Goal: Task Accomplishment & Management: Complete application form

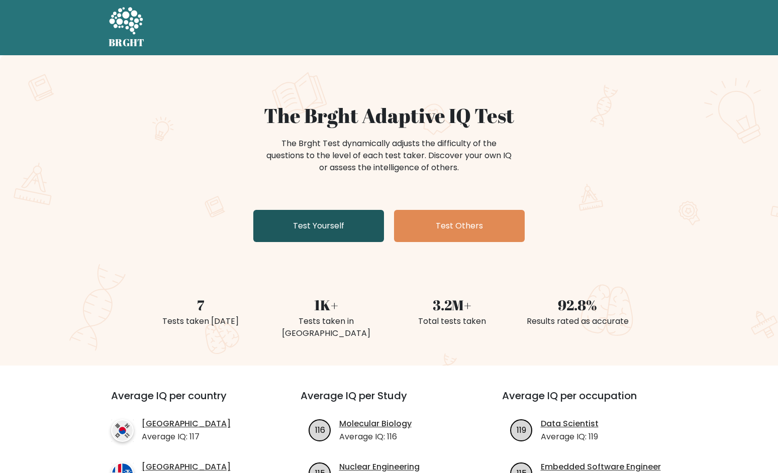
click at [339, 226] on link "Test Yourself" at bounding box center [318, 226] width 131 height 32
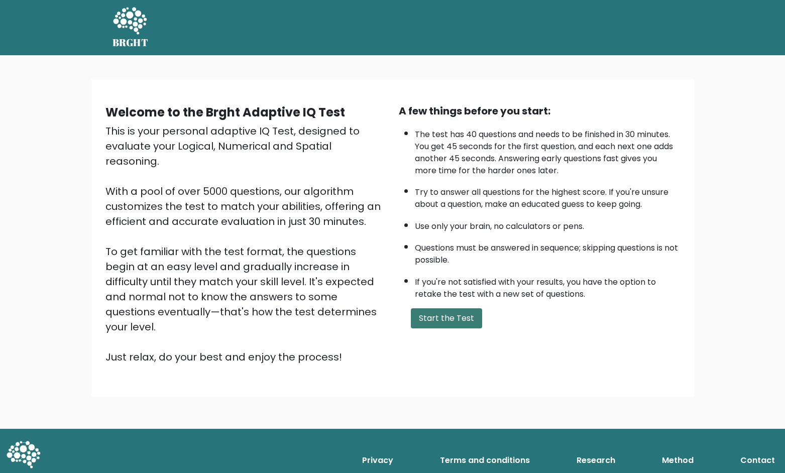
click at [449, 316] on button "Start the Test" at bounding box center [446, 319] width 71 height 20
click at [453, 322] on button "Start the Test" at bounding box center [446, 319] width 71 height 20
click at [447, 324] on button "Start the Test" at bounding box center [446, 319] width 71 height 20
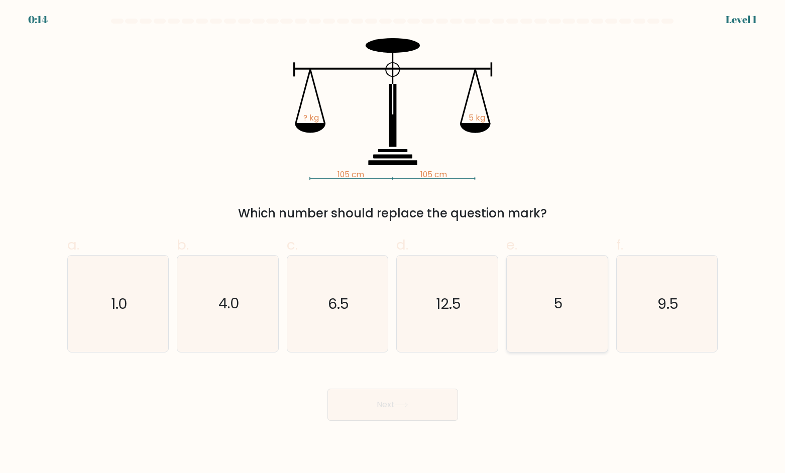
click at [527, 311] on icon "5" at bounding box center [558, 304] width 96 height 96
click at [393, 243] on input "e. 5" at bounding box center [393, 240] width 1 height 7
radio input "true"
click at [424, 404] on button "Next" at bounding box center [393, 405] width 131 height 32
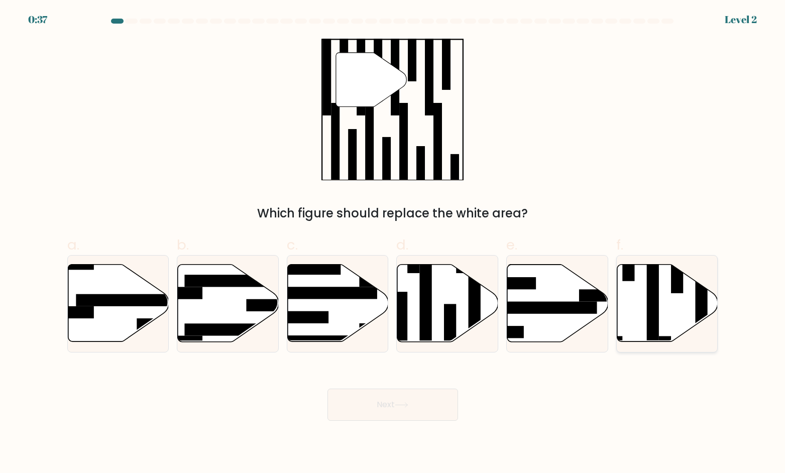
click at [626, 316] on icon at bounding box center [668, 303] width 101 height 77
click at [393, 243] on input "f." at bounding box center [393, 240] width 1 height 7
radio input "true"
click at [408, 396] on button "Next" at bounding box center [393, 405] width 131 height 32
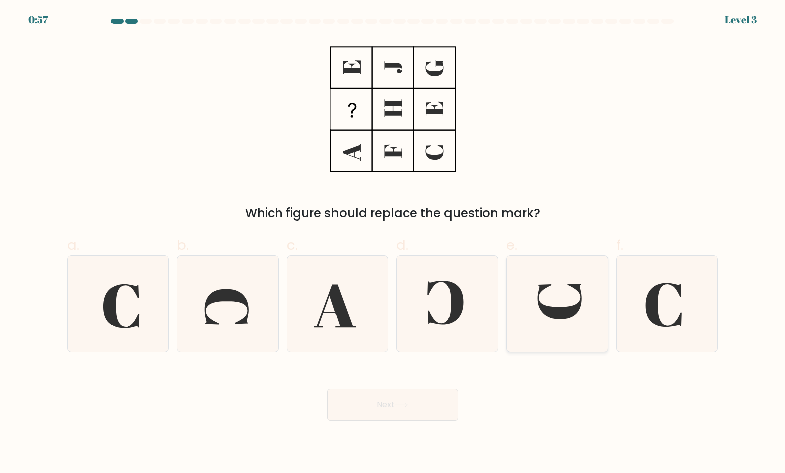
click at [552, 315] on icon at bounding box center [560, 302] width 44 height 36
click at [393, 243] on input "e." at bounding box center [393, 240] width 1 height 7
radio input "true"
click at [408, 408] on button "Next" at bounding box center [393, 405] width 131 height 32
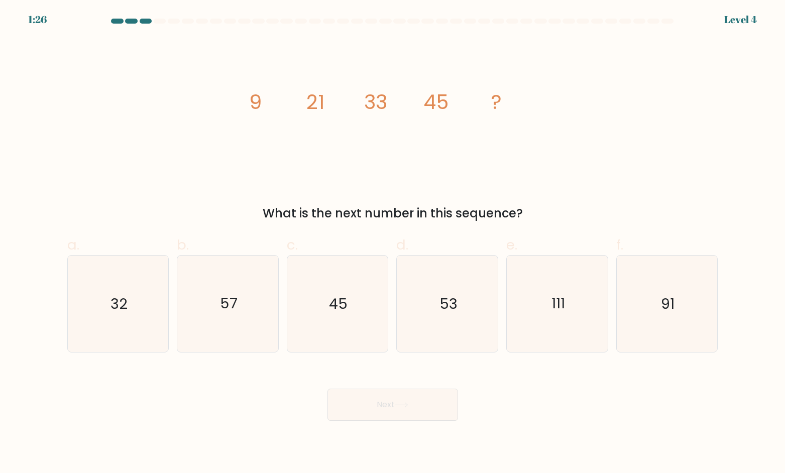
drag, startPoint x: 488, startPoint y: 107, endPoint x: 496, endPoint y: 105, distance: 7.3
click at [496, 105] on icon "image/svg+xml 9 21 33 45 ?" at bounding box center [393, 109] width 302 height 142
drag, startPoint x: 496, startPoint y: 104, endPoint x: 502, endPoint y: 103, distance: 6.6
click at [502, 103] on icon "image/svg+xml 9 21 33 45 ?" at bounding box center [393, 109] width 302 height 142
click at [503, 103] on icon "image/svg+xml 9 21 33 45 ?" at bounding box center [393, 109] width 302 height 142
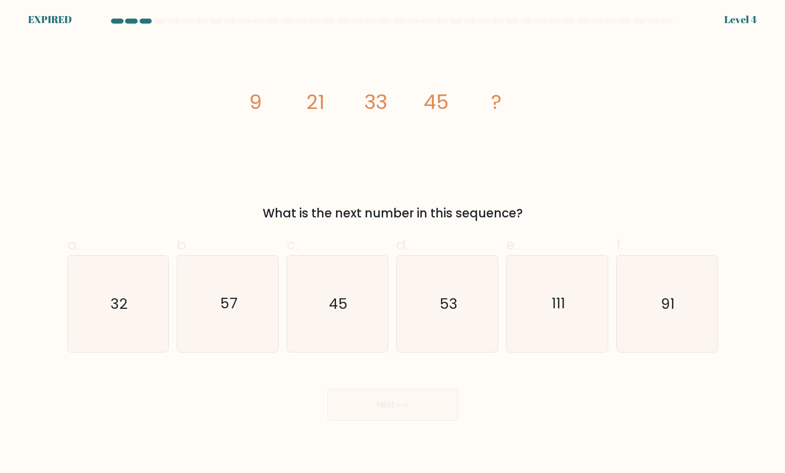
drag, startPoint x: 222, startPoint y: 313, endPoint x: 269, endPoint y: 201, distance: 121.8
click at [225, 310] on text "57" at bounding box center [229, 304] width 18 height 20
click at [257, 301] on icon "57" at bounding box center [228, 304] width 96 height 96
click at [393, 243] on input "b. 57" at bounding box center [393, 240] width 1 height 7
radio input "true"
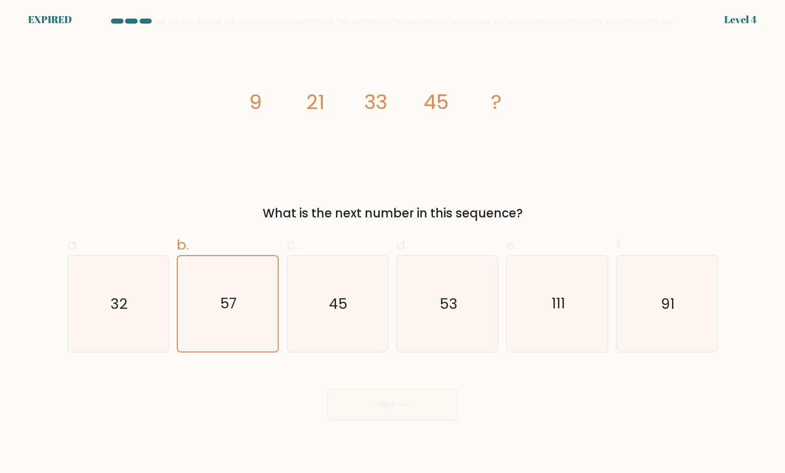
click at [218, 364] on form at bounding box center [392, 220] width 785 height 403
click at [253, 294] on icon "57" at bounding box center [227, 303] width 95 height 95
click at [393, 243] on input "b. 57" at bounding box center [393, 240] width 1 height 7
click at [493, 86] on icon "image/svg+xml 9 21 33 45 ?" at bounding box center [393, 109] width 302 height 142
click at [506, 101] on icon "image/svg+xml 9 21 33 45 ?" at bounding box center [393, 109] width 302 height 142
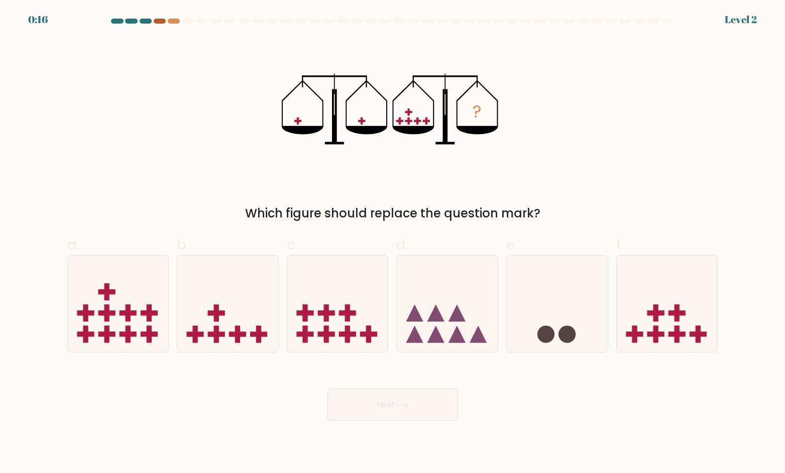
click at [160, 20] on div at bounding box center [160, 21] width 12 height 5
click at [159, 19] on div at bounding box center [160, 21] width 12 height 5
click at [159, 21] on div at bounding box center [160, 21] width 12 height 5
click at [146, 20] on div at bounding box center [146, 21] width 12 height 5
click at [152, 25] on div at bounding box center [392, 23] width 663 height 9
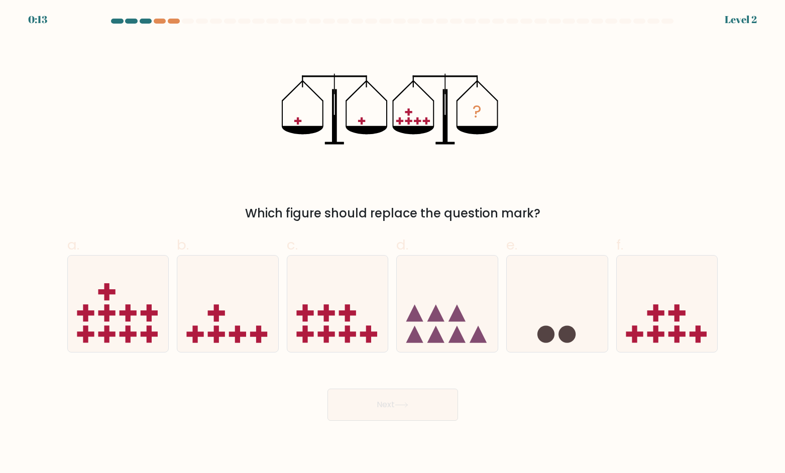
click at [166, 22] on at bounding box center [393, 21] width 565 height 5
click at [236, 302] on icon at bounding box center [227, 303] width 101 height 83
click at [393, 243] on input "b." at bounding box center [393, 240] width 1 height 7
radio input "true"
click at [434, 402] on button "Next" at bounding box center [393, 405] width 131 height 32
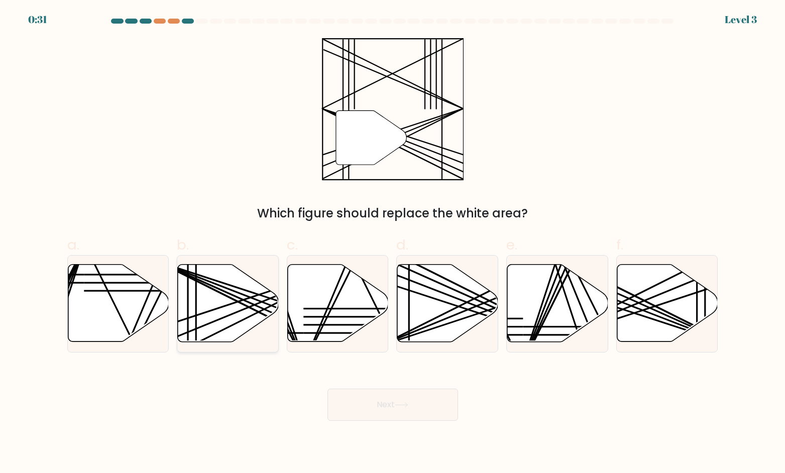
click at [218, 301] on icon at bounding box center [228, 303] width 101 height 77
click at [393, 243] on input "b." at bounding box center [393, 240] width 1 height 7
radio input "true"
click at [417, 401] on button "Next" at bounding box center [393, 405] width 131 height 32
click at [418, 406] on button "Next" at bounding box center [393, 405] width 131 height 32
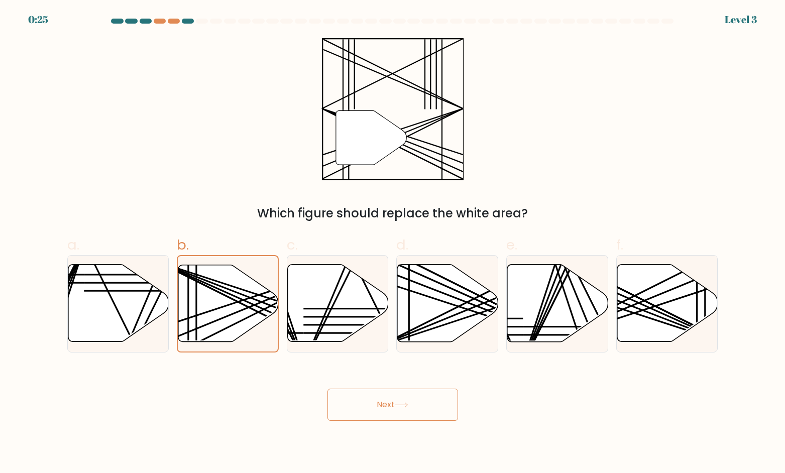
click at [416, 410] on button "Next" at bounding box center [393, 405] width 131 height 32
click at [416, 411] on button "Next" at bounding box center [393, 405] width 131 height 32
click at [203, 321] on icon at bounding box center [228, 303] width 100 height 76
click at [393, 243] on input "b." at bounding box center [393, 240] width 1 height 7
click at [432, 414] on button "Next" at bounding box center [393, 405] width 131 height 32
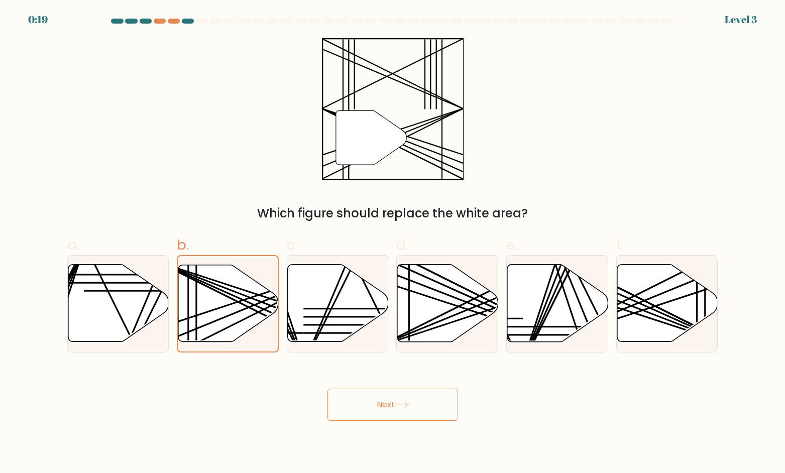
click at [432, 414] on button "Next" at bounding box center [393, 405] width 131 height 32
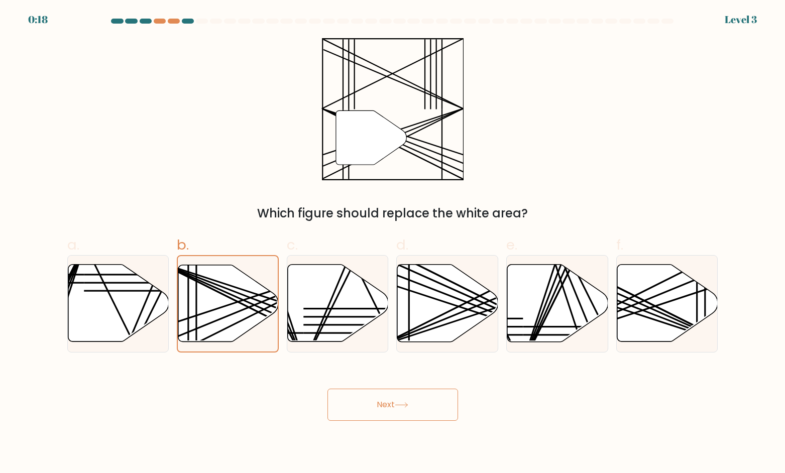
click at [432, 414] on button "Next" at bounding box center [393, 405] width 131 height 32
click at [274, 294] on icon at bounding box center [228, 303] width 100 height 76
click at [393, 243] on input "b." at bounding box center [393, 240] width 1 height 7
click at [246, 298] on icon at bounding box center [228, 303] width 100 height 76
click at [393, 243] on input "b." at bounding box center [393, 240] width 1 height 7
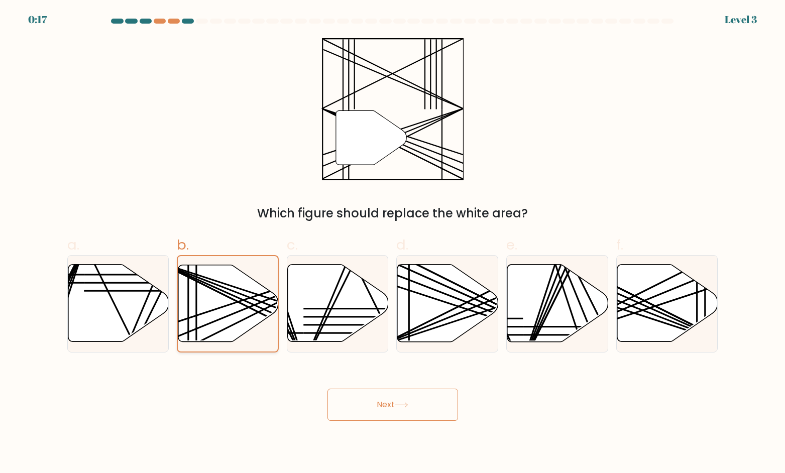
click at [246, 298] on icon at bounding box center [228, 303] width 100 height 76
click at [393, 243] on input "b." at bounding box center [393, 240] width 1 height 7
click at [246, 298] on icon at bounding box center [228, 303] width 100 height 76
click at [393, 243] on input "b." at bounding box center [393, 240] width 1 height 7
click at [246, 298] on icon at bounding box center [228, 303] width 100 height 76
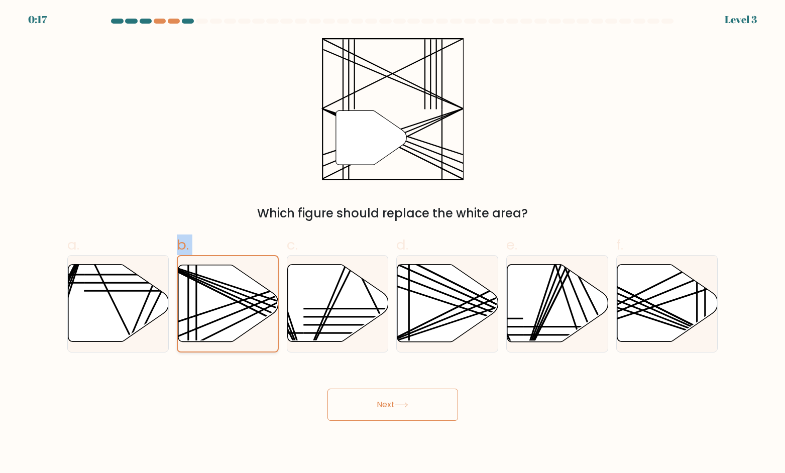
click at [393, 243] on input "b." at bounding box center [393, 240] width 1 height 7
click at [246, 298] on icon at bounding box center [228, 303] width 100 height 76
click at [393, 243] on input "b." at bounding box center [393, 240] width 1 height 7
click at [246, 298] on icon at bounding box center [228, 303] width 100 height 76
click at [393, 243] on input "b." at bounding box center [393, 240] width 1 height 7
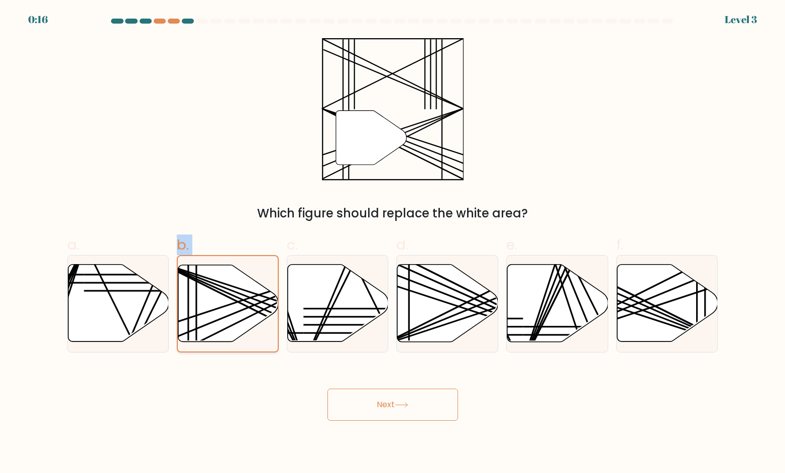
click at [246, 298] on icon at bounding box center [228, 303] width 100 height 76
click at [393, 243] on input "b." at bounding box center [393, 240] width 1 height 7
click at [366, 457] on body "0:16 Level 3" at bounding box center [392, 236] width 785 height 473
click at [400, 417] on button "Next" at bounding box center [393, 405] width 131 height 32
click at [410, 402] on button "Next" at bounding box center [393, 405] width 131 height 32
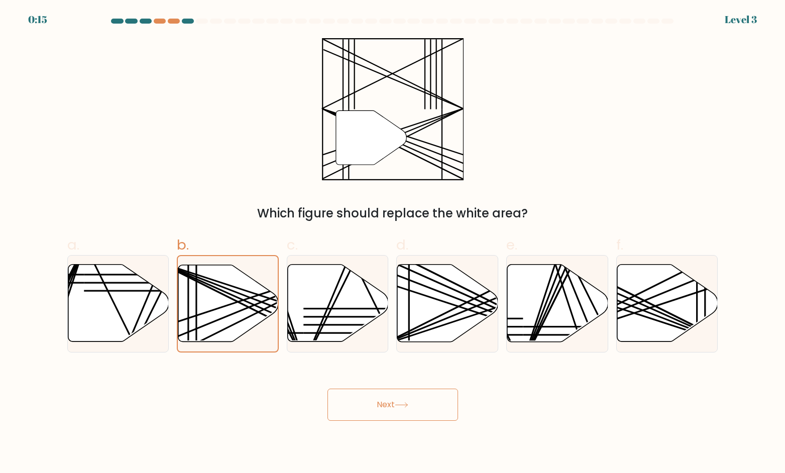
click at [410, 402] on button "Next" at bounding box center [393, 405] width 131 height 32
drag, startPoint x: 410, startPoint y: 402, endPoint x: 228, endPoint y: 109, distance: 344.9
click at [410, 395] on button "Next" at bounding box center [393, 405] width 131 height 32
click at [202, 20] on div at bounding box center [202, 21] width 12 height 5
drag, startPoint x: 180, startPoint y: 363, endPoint x: 229, endPoint y: 334, distance: 57.0
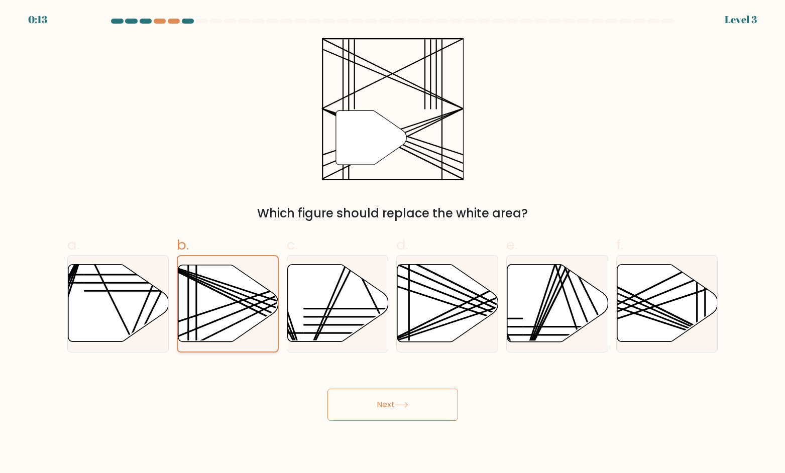
click at [184, 360] on form at bounding box center [392, 220] width 785 height 403
click at [229, 334] on icon at bounding box center [228, 303] width 100 height 76
click at [393, 243] on input "b." at bounding box center [393, 240] width 1 height 7
click at [229, 334] on icon at bounding box center [228, 303] width 100 height 76
click at [393, 243] on input "b." at bounding box center [393, 240] width 1 height 7
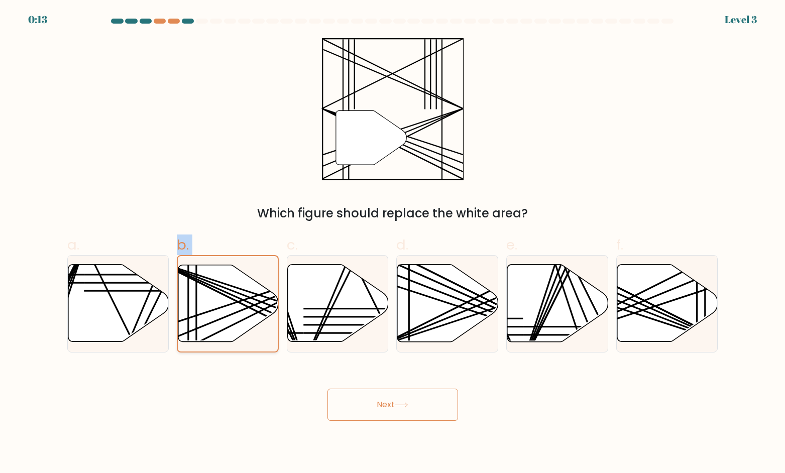
click at [229, 334] on icon at bounding box center [228, 303] width 100 height 76
click at [393, 243] on input "b." at bounding box center [393, 240] width 1 height 7
click at [229, 334] on icon at bounding box center [228, 303] width 100 height 76
click at [393, 243] on input "b." at bounding box center [393, 240] width 1 height 7
click at [229, 334] on icon at bounding box center [228, 303] width 100 height 76
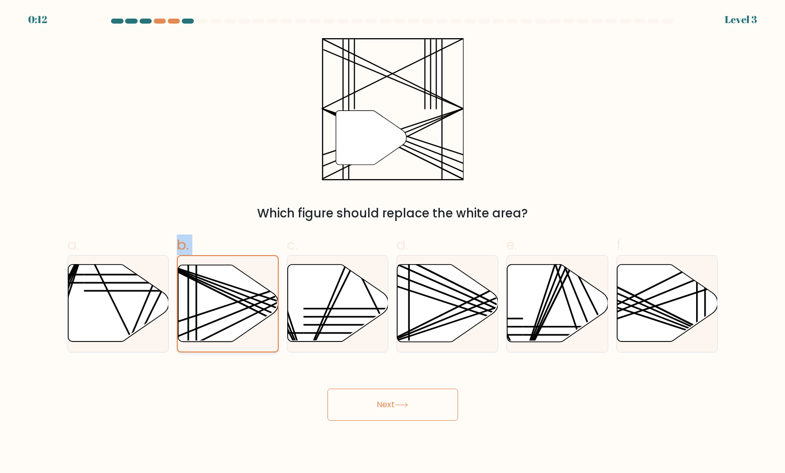
click at [393, 243] on input "b." at bounding box center [393, 240] width 1 height 7
click at [230, 333] on icon at bounding box center [228, 303] width 100 height 76
click at [393, 243] on input "b." at bounding box center [393, 240] width 1 height 7
click at [230, 333] on icon at bounding box center [228, 303] width 100 height 76
click at [393, 243] on input "b." at bounding box center [393, 240] width 1 height 7
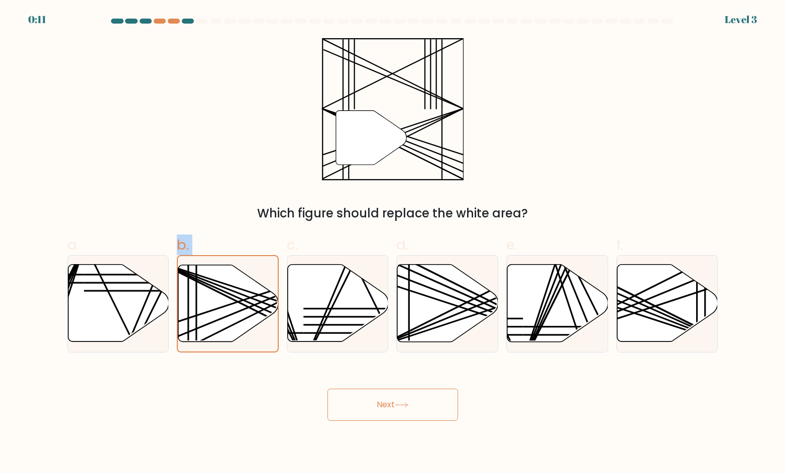
click at [372, 408] on button "Next" at bounding box center [393, 405] width 131 height 32
click at [372, 403] on button "Next" at bounding box center [393, 405] width 131 height 32
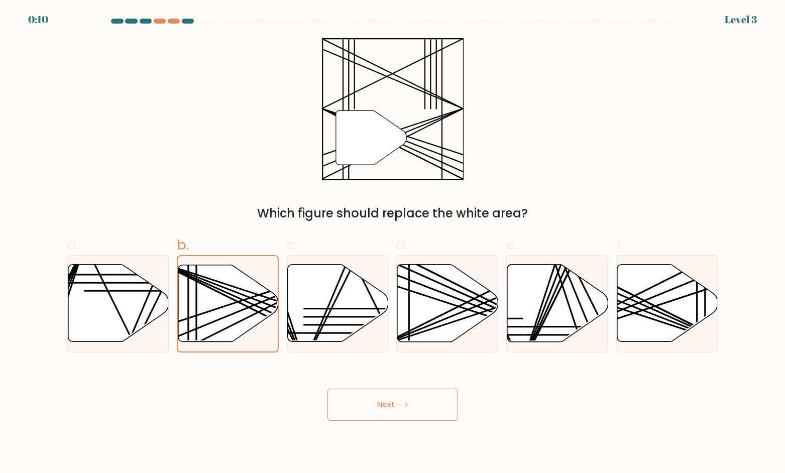
click at [642, 72] on div "" Which figure should replace the white area?" at bounding box center [392, 130] width 663 height 184
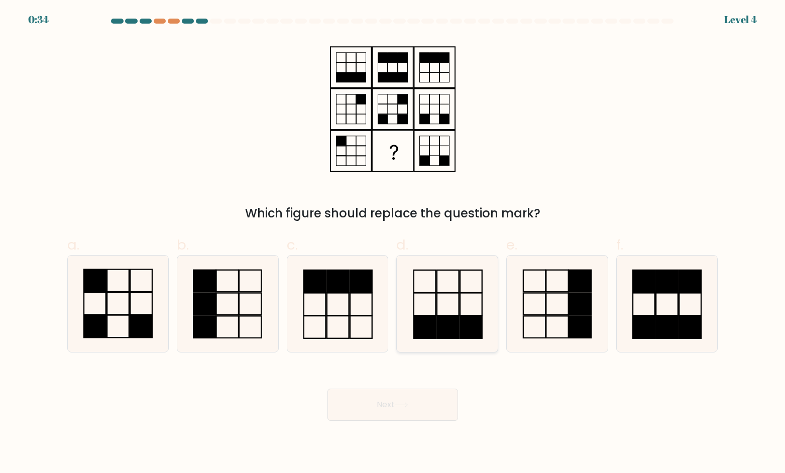
click at [419, 310] on icon at bounding box center [448, 304] width 96 height 96
click at [393, 243] on input "d." at bounding box center [393, 240] width 1 height 7
radio input "true"
click at [415, 396] on button "Next" at bounding box center [393, 405] width 131 height 32
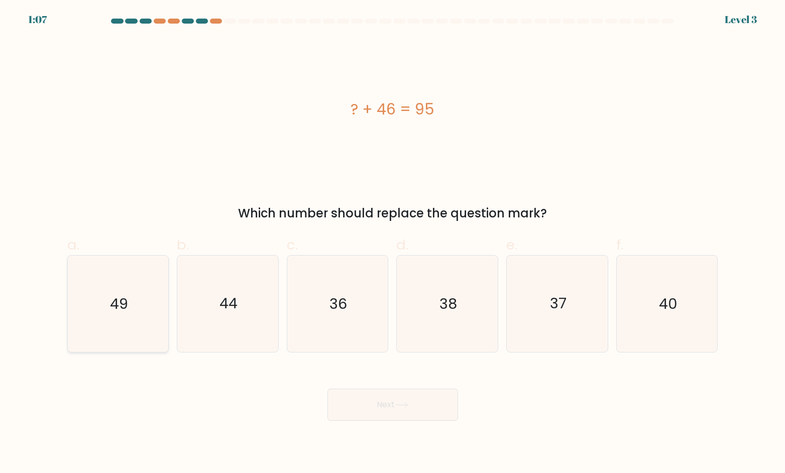
click at [147, 306] on icon "49" at bounding box center [118, 304] width 96 height 96
click at [393, 243] on input "a. 49" at bounding box center [393, 240] width 1 height 7
radio input "true"
click at [421, 419] on button "Next" at bounding box center [393, 405] width 131 height 32
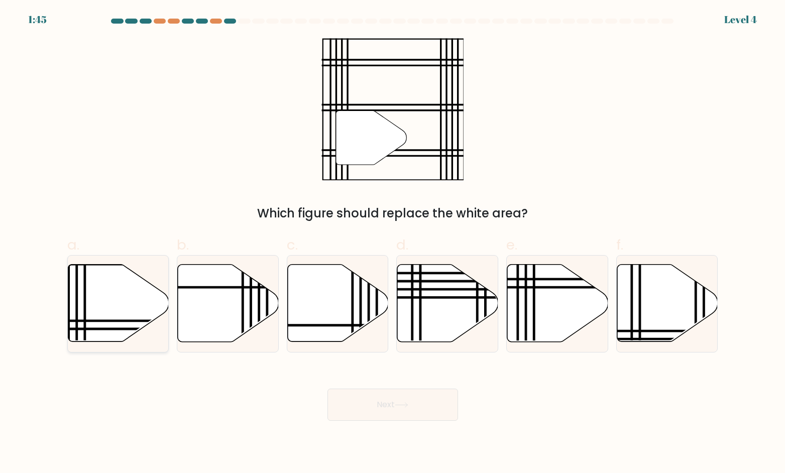
click at [68, 317] on line at bounding box center [68, 264] width 0 height 204
click at [393, 243] on input "a." at bounding box center [393, 240] width 1 height 7
radio input "true"
click at [355, 393] on button "Next" at bounding box center [393, 405] width 131 height 32
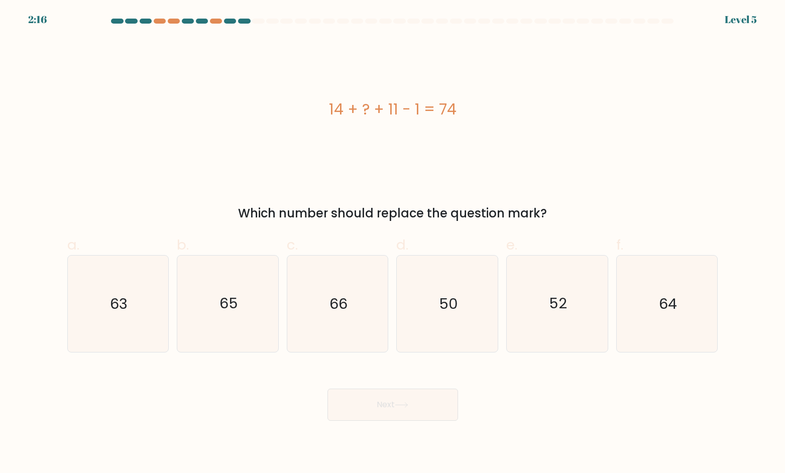
click at [527, 132] on div "14 + ? + 11 - 1 = 74" at bounding box center [392, 109] width 651 height 142
click at [600, 143] on div "14 + ? + 11 - 1 = 74" at bounding box center [392, 109] width 651 height 142
click at [568, 126] on div "14 + ? + 11 - 1 = 74" at bounding box center [392, 109] width 651 height 142
click at [680, 295] on icon "64" at bounding box center [667, 304] width 96 height 96
click at [393, 243] on input "f. 64" at bounding box center [393, 240] width 1 height 7
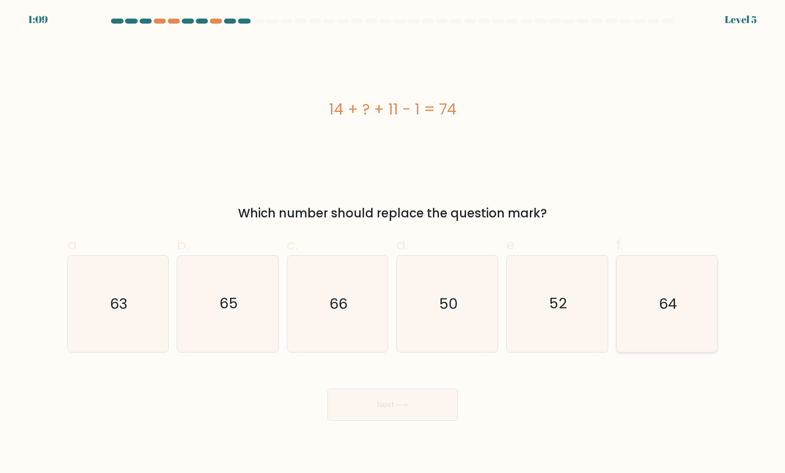
radio input "true"
click at [421, 411] on button "Next" at bounding box center [393, 405] width 131 height 32
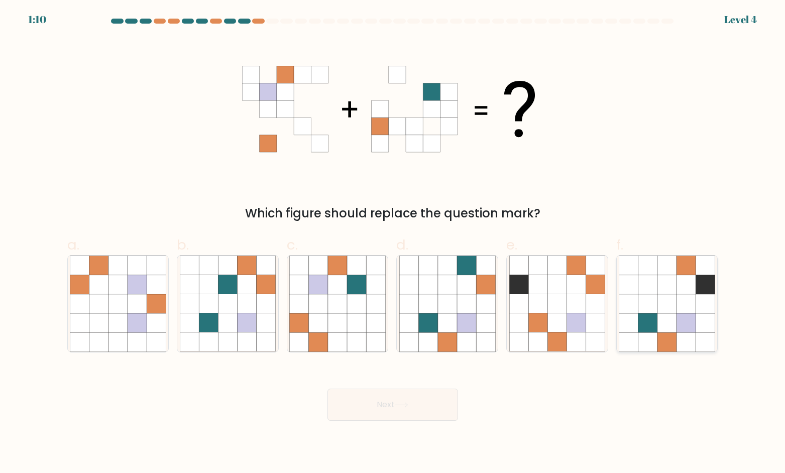
click at [685, 344] on icon at bounding box center [686, 342] width 19 height 19
click at [393, 243] on input "f." at bounding box center [393, 240] width 1 height 7
radio input "true"
click at [382, 409] on button "Next" at bounding box center [393, 405] width 131 height 32
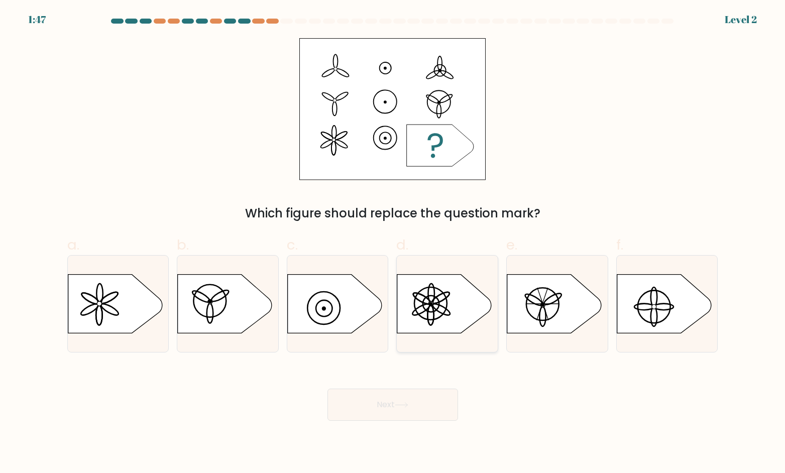
click at [450, 322] on icon at bounding box center [445, 303] width 94 height 59
click at [393, 243] on input "d." at bounding box center [393, 240] width 1 height 7
radio input "true"
click at [436, 403] on button "Next" at bounding box center [393, 405] width 131 height 32
click at [421, 421] on button "Next" at bounding box center [393, 405] width 131 height 32
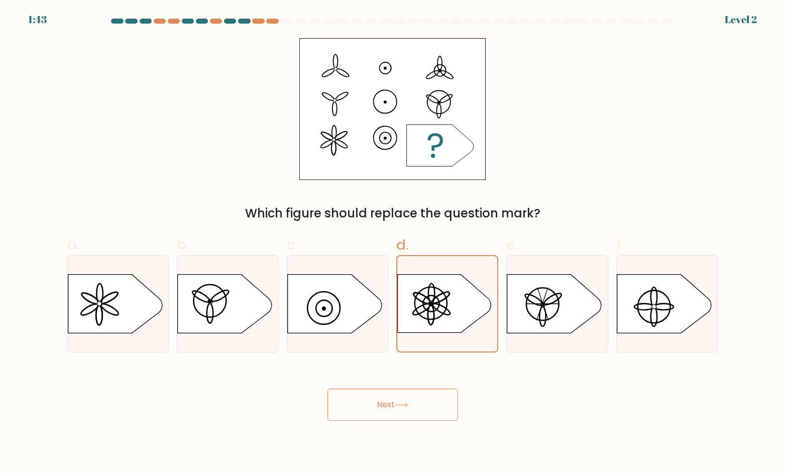
click at [421, 411] on button "Next" at bounding box center [393, 405] width 131 height 32
click at [421, 408] on button "Next" at bounding box center [393, 405] width 131 height 32
click at [421, 407] on button "Next" at bounding box center [393, 405] width 131 height 32
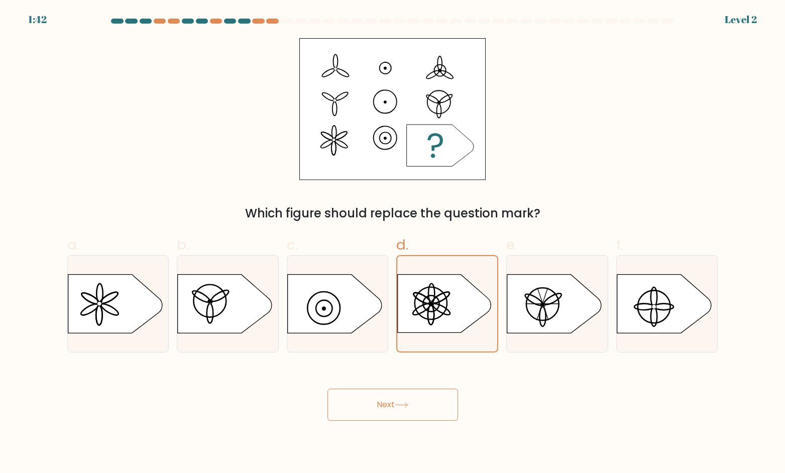
click at [421, 407] on button "Next" at bounding box center [393, 405] width 131 height 32
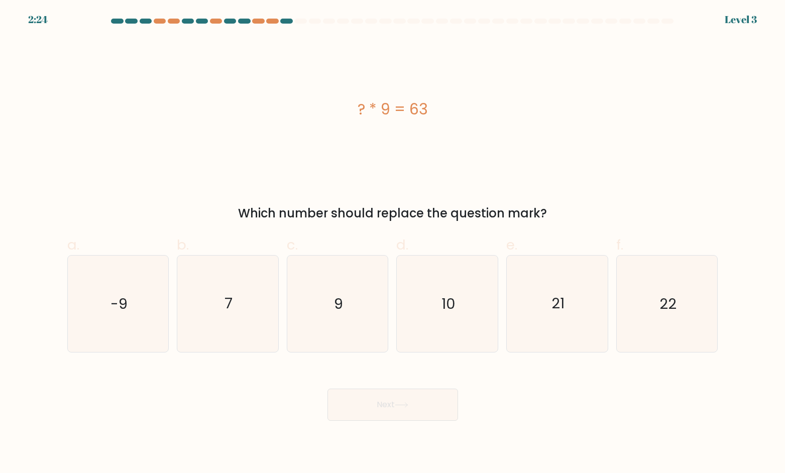
click at [447, 116] on div "? * 9 = 63" at bounding box center [392, 109] width 651 height 23
click at [257, 311] on icon "7" at bounding box center [228, 304] width 96 height 96
click at [393, 243] on input "b. 7" at bounding box center [393, 240] width 1 height 7
radio input "true"
click at [370, 401] on button "Next" at bounding box center [393, 405] width 131 height 32
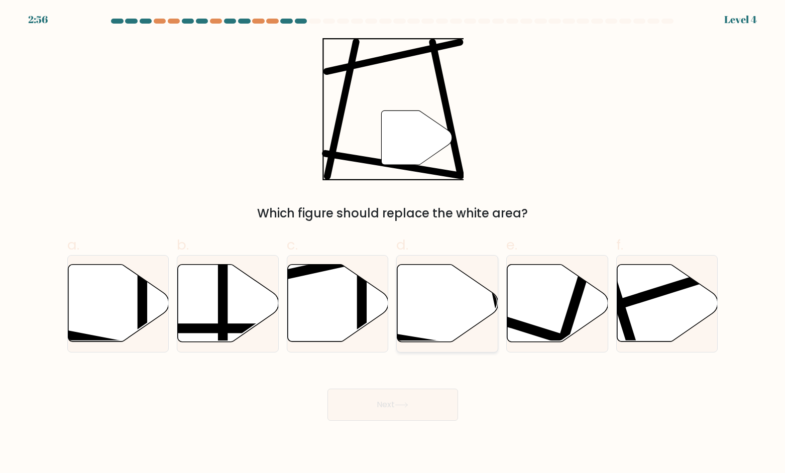
click at [437, 307] on icon at bounding box center [448, 303] width 101 height 77
click at [393, 243] on input "d." at bounding box center [393, 240] width 1 height 7
radio input "true"
click at [420, 404] on button "Next" at bounding box center [393, 405] width 131 height 32
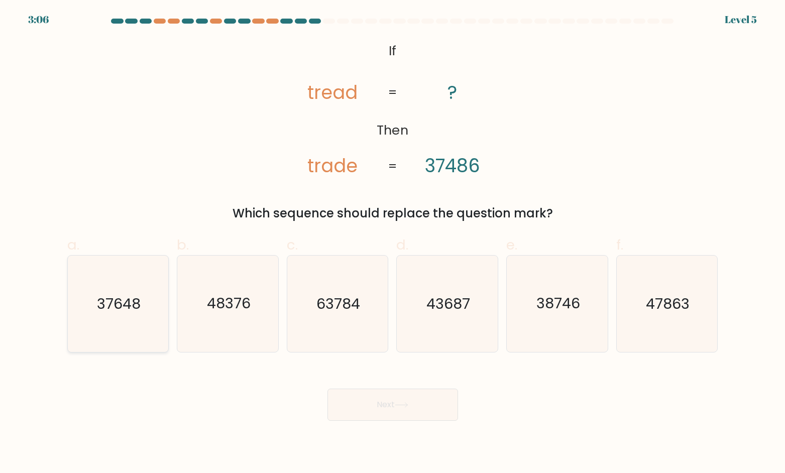
click at [161, 294] on icon "37648" at bounding box center [118, 304] width 96 height 96
click at [393, 243] on input "a. 37648" at bounding box center [393, 240] width 1 height 7
radio input "true"
click at [431, 415] on button "Next" at bounding box center [393, 405] width 131 height 32
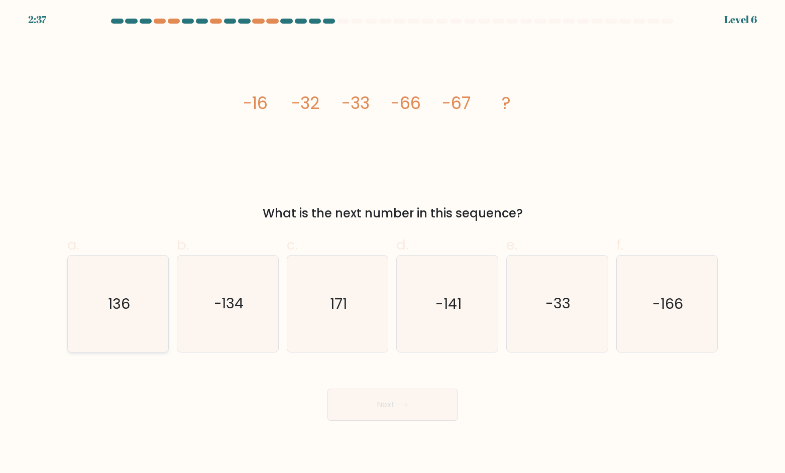
click at [125, 283] on icon "136" at bounding box center [118, 304] width 96 height 96
click at [393, 243] on input "a. 136" at bounding box center [393, 240] width 1 height 7
radio input "true"
click at [419, 406] on button "Next" at bounding box center [393, 405] width 131 height 32
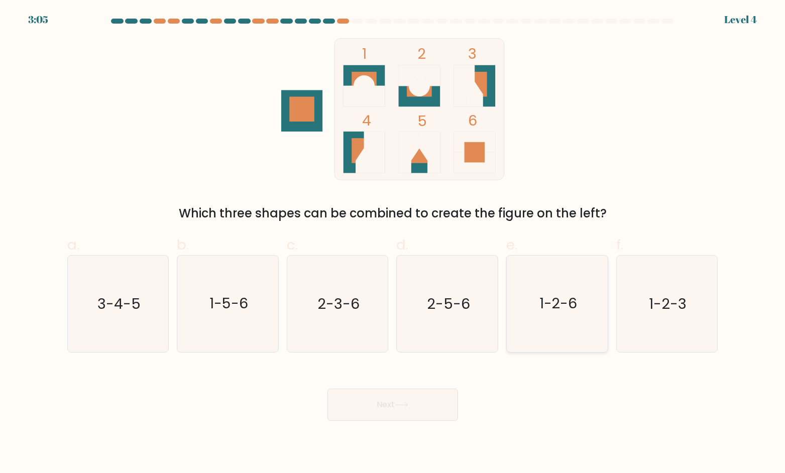
click at [533, 297] on icon "1-2-6" at bounding box center [558, 304] width 96 height 96
click at [393, 243] on input "e. 1-2-6" at bounding box center [393, 240] width 1 height 7
radio input "true"
click at [399, 423] on body "3:04 Level 4" at bounding box center [392, 236] width 785 height 473
click at [401, 410] on button "Next" at bounding box center [393, 405] width 131 height 32
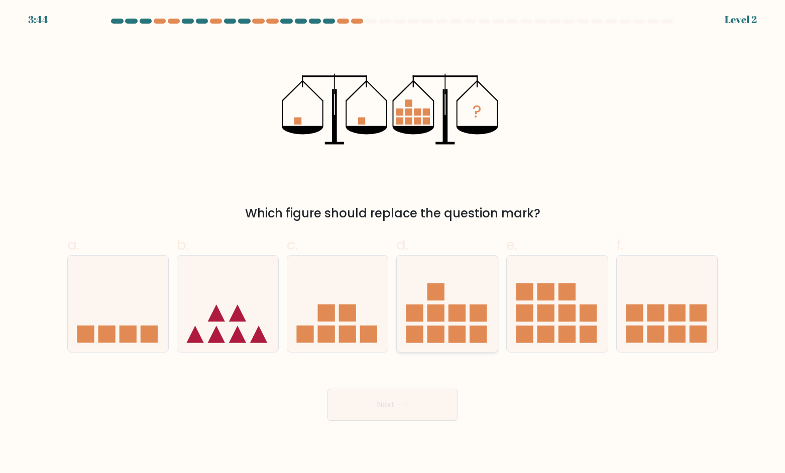
click at [452, 304] on icon at bounding box center [447, 303] width 101 height 83
click at [393, 243] on input "d." at bounding box center [393, 240] width 1 height 7
radio input "true"
click at [432, 412] on button "Next" at bounding box center [393, 405] width 131 height 32
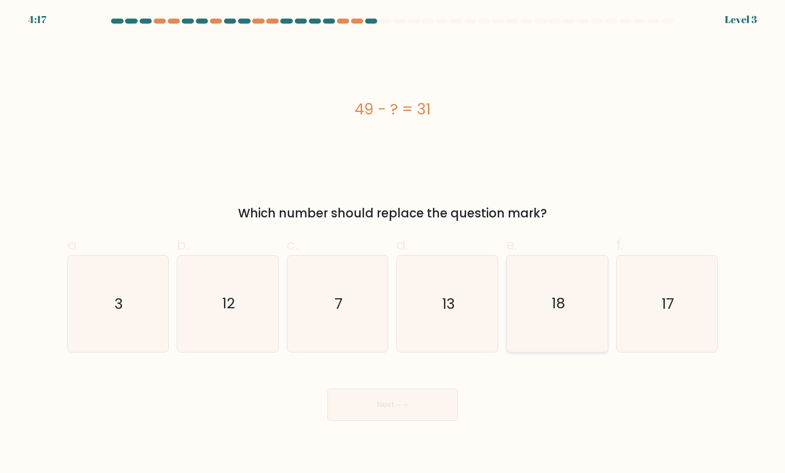
click at [529, 303] on icon "18" at bounding box center [558, 304] width 96 height 96
click at [393, 243] on input "e. 18" at bounding box center [393, 240] width 1 height 7
radio input "true"
click at [399, 405] on icon at bounding box center [402, 406] width 14 height 6
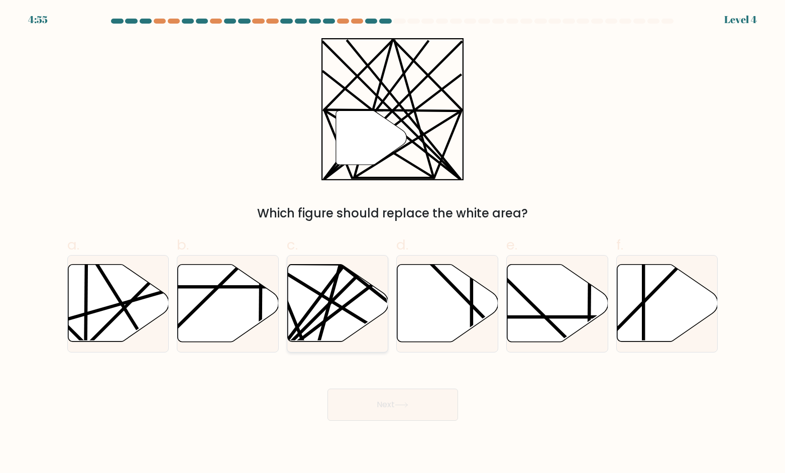
click at [357, 299] on line at bounding box center [368, 288] width 197 height 150
click at [393, 243] on input "c." at bounding box center [393, 240] width 1 height 7
radio input "true"
click at [375, 385] on div "Next" at bounding box center [392, 393] width 663 height 56
click at [379, 392] on button "Next" at bounding box center [393, 405] width 131 height 32
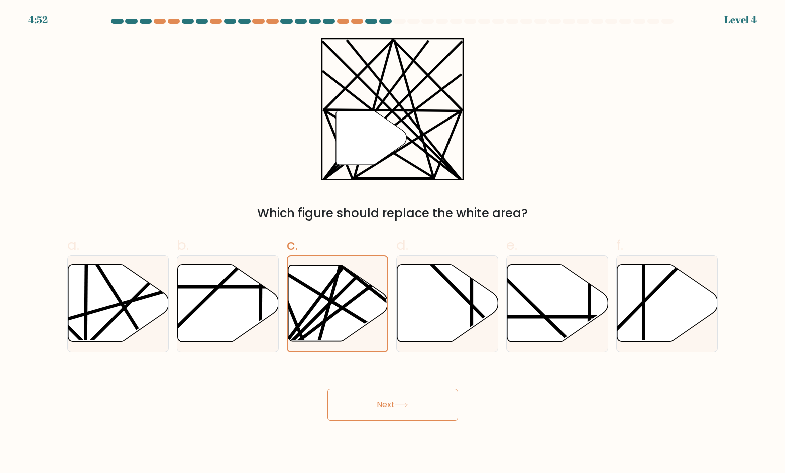
click at [415, 408] on button "Next" at bounding box center [393, 405] width 131 height 32
click at [411, 396] on button "Next" at bounding box center [393, 405] width 131 height 32
click at [422, 407] on button "Next" at bounding box center [393, 405] width 131 height 32
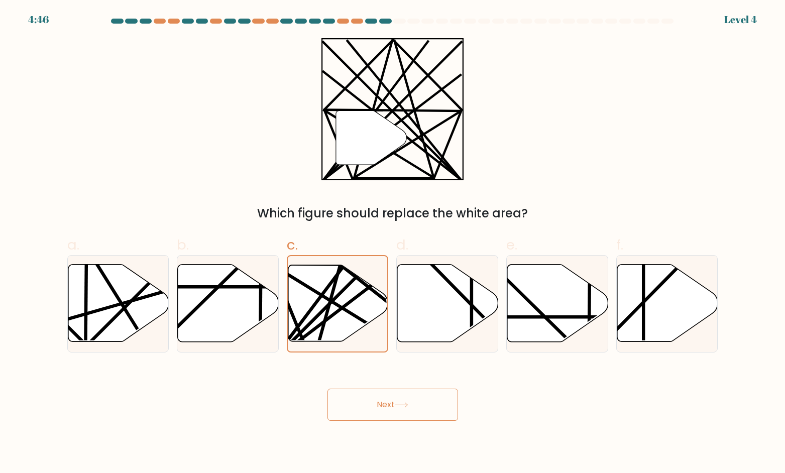
click at [422, 407] on button "Next" at bounding box center [393, 405] width 131 height 32
click at [577, 373] on div "Next" at bounding box center [392, 393] width 663 height 56
click at [430, 384] on div "Next" at bounding box center [392, 393] width 663 height 56
click at [374, 274] on line at bounding box center [366, 264] width 195 height 195
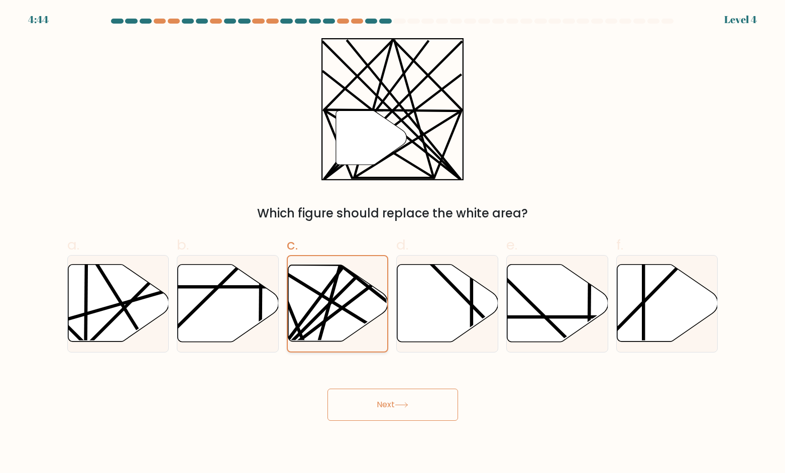
click at [393, 243] on input "c." at bounding box center [393, 240] width 1 height 7
click at [360, 281] on line at bounding box center [366, 286] width 195 height 154
click at [393, 243] on input "c." at bounding box center [393, 240] width 1 height 7
click at [360, 281] on line at bounding box center [366, 286] width 195 height 154
click at [393, 243] on input "c." at bounding box center [393, 240] width 1 height 7
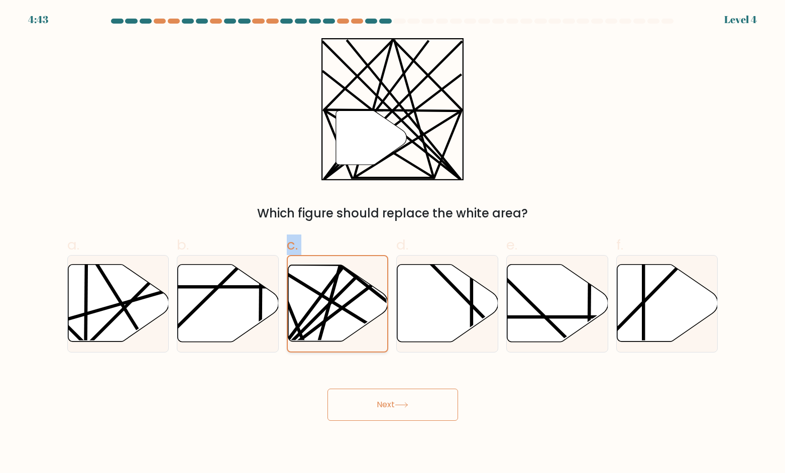
click at [360, 281] on line at bounding box center [366, 286] width 195 height 154
click at [393, 243] on input "c." at bounding box center [393, 240] width 1 height 7
click at [360, 281] on line at bounding box center [366, 286] width 195 height 154
click at [393, 243] on input "c." at bounding box center [393, 240] width 1 height 7
click at [360, 281] on line at bounding box center [366, 286] width 195 height 154
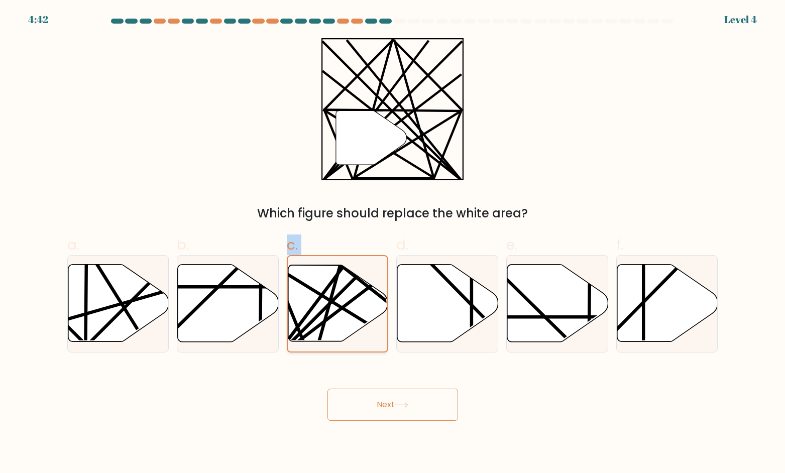
click at [393, 243] on input "c." at bounding box center [393, 240] width 1 height 7
click at [400, 394] on button "Next" at bounding box center [393, 405] width 131 height 32
click at [401, 397] on button "Next" at bounding box center [393, 405] width 131 height 32
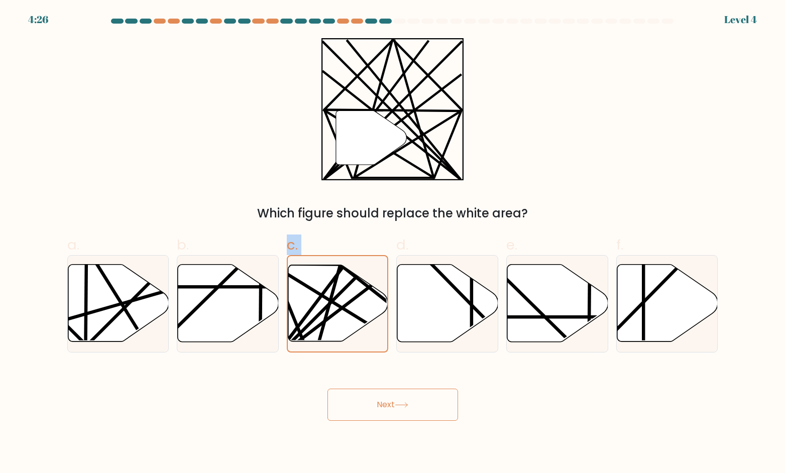
click at [401, 397] on button "Next" at bounding box center [393, 405] width 131 height 32
click at [538, 108] on div "" Which figure should replace the white area?" at bounding box center [392, 130] width 663 height 184
click at [289, 322] on icon at bounding box center [338, 303] width 100 height 76
click at [393, 243] on input "c." at bounding box center [393, 240] width 1 height 7
click at [246, 307] on icon at bounding box center [228, 303] width 101 height 77
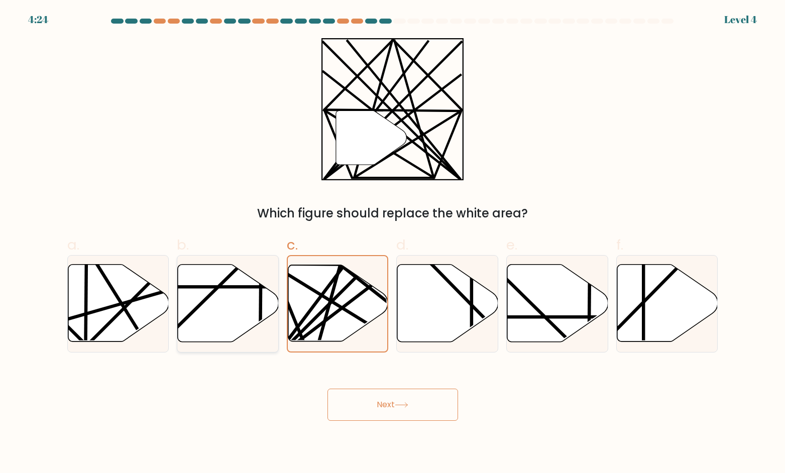
click at [393, 243] on input "b." at bounding box center [393, 240] width 1 height 7
radio input "true"
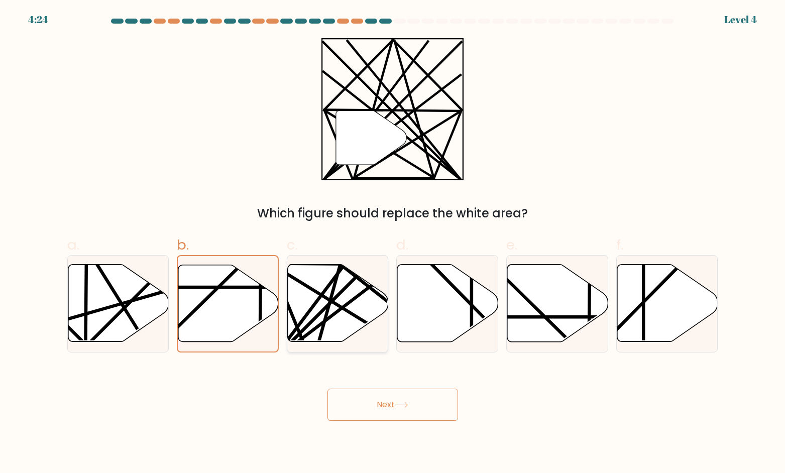
click at [314, 302] on icon at bounding box center [338, 303] width 101 height 77
click at [393, 243] on input "c." at bounding box center [393, 240] width 1 height 7
radio input "true"
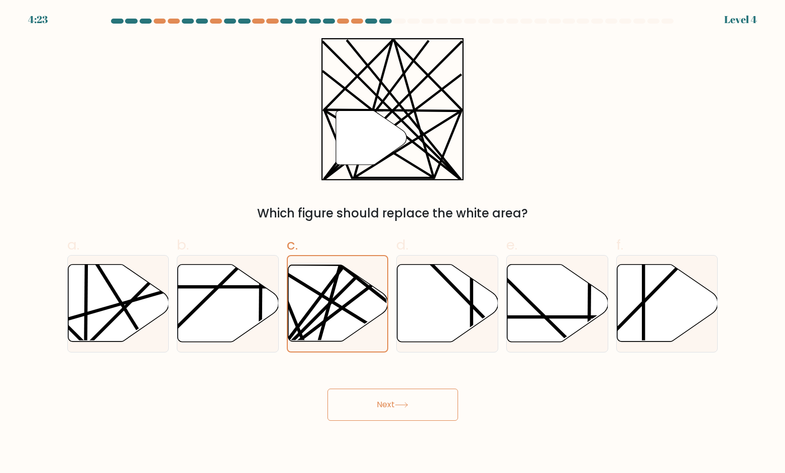
click at [386, 411] on button "Next" at bounding box center [393, 405] width 131 height 32
click at [387, 411] on button "Next" at bounding box center [393, 405] width 131 height 32
click at [390, 423] on body "4:22 Level 4" at bounding box center [392, 236] width 785 height 473
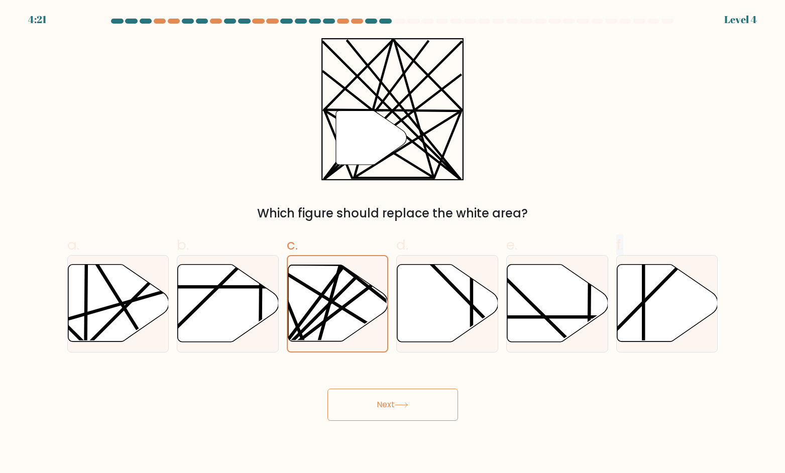
click at [389, 423] on body "4:21 Level 4" at bounding box center [392, 236] width 785 height 473
click at [389, 423] on body "4:20 Level 4" at bounding box center [392, 236] width 785 height 473
click at [577, 407] on div "Next" at bounding box center [392, 393] width 663 height 56
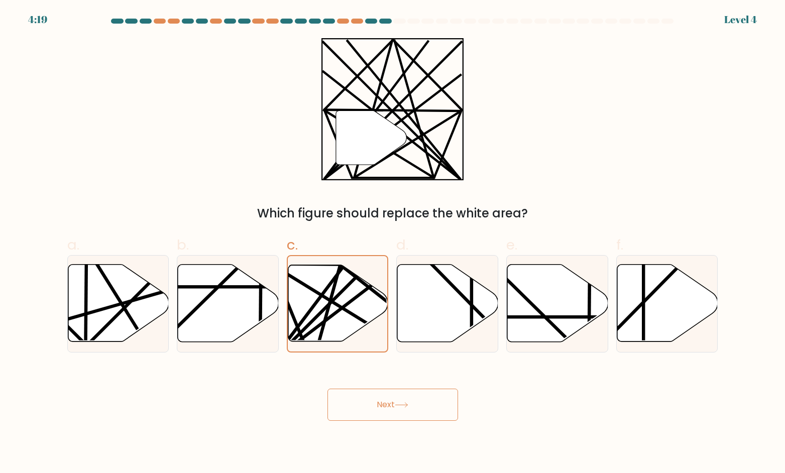
click at [399, 405] on icon at bounding box center [402, 406] width 14 height 6
drag, startPoint x: 399, startPoint y: 405, endPoint x: 495, endPoint y: 434, distance: 100.0
click at [479, 423] on body "4:14 Level 4" at bounding box center [392, 236] width 785 height 473
click at [403, 404] on icon at bounding box center [402, 406] width 14 height 6
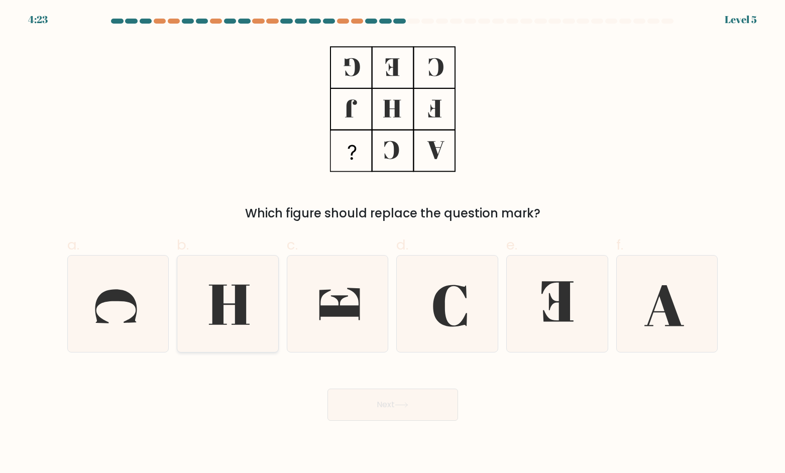
click at [236, 283] on icon at bounding box center [228, 304] width 96 height 96
click at [393, 243] on input "b." at bounding box center [393, 240] width 1 height 7
radio input "true"
click at [424, 407] on button "Next" at bounding box center [393, 405] width 131 height 32
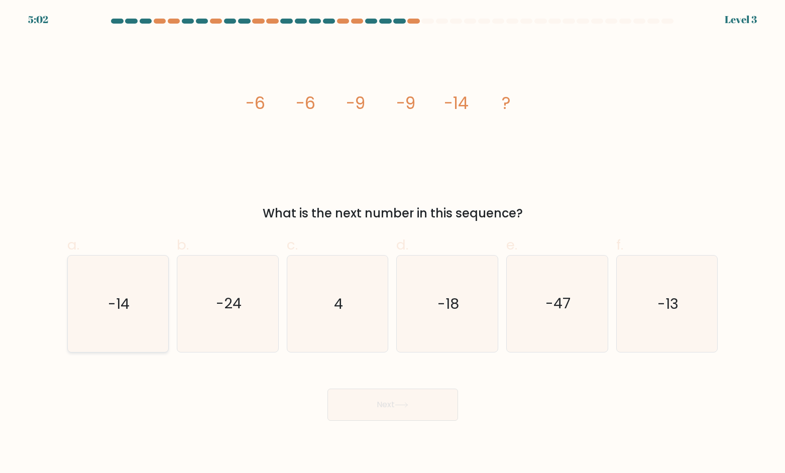
click at [145, 301] on icon "-14" at bounding box center [118, 304] width 96 height 96
click at [393, 243] on input "a. -14" at bounding box center [393, 240] width 1 height 7
radio input "true"
click at [388, 411] on button "Next" at bounding box center [393, 405] width 131 height 32
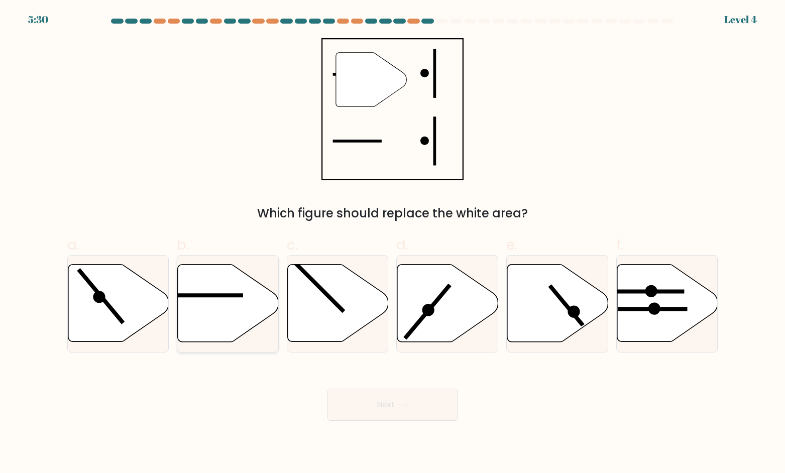
click at [218, 301] on icon at bounding box center [228, 303] width 101 height 77
click at [393, 243] on input "b." at bounding box center [393, 240] width 1 height 7
radio input "true"
click at [351, 389] on button "Next" at bounding box center [393, 405] width 131 height 32
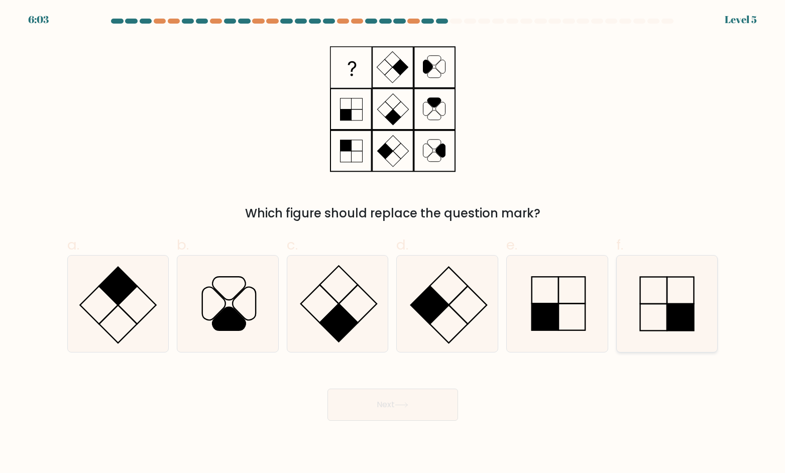
click at [693, 285] on icon at bounding box center [667, 304] width 96 height 96
click at [393, 243] on input "f." at bounding box center [393, 240] width 1 height 7
radio input "true"
click at [425, 400] on button "Next" at bounding box center [393, 405] width 131 height 32
click at [367, 411] on button "Next" at bounding box center [393, 405] width 131 height 32
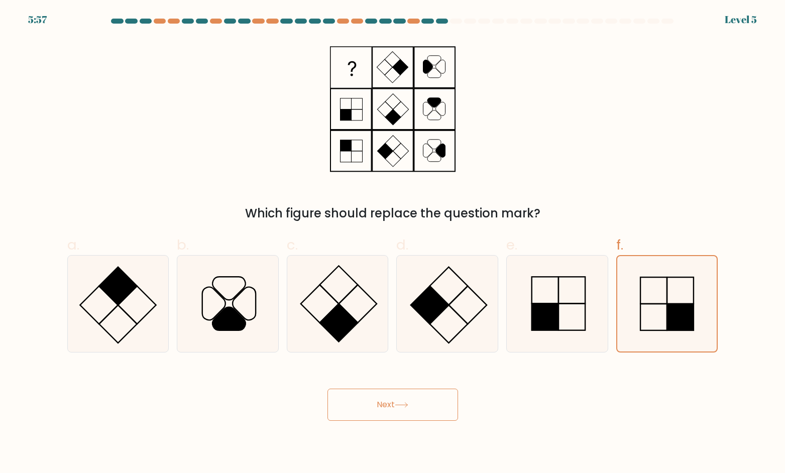
click at [382, 415] on button "Next" at bounding box center [393, 405] width 131 height 32
click at [414, 399] on button "Next" at bounding box center [393, 405] width 131 height 32
click at [413, 408] on button "Next" at bounding box center [393, 405] width 131 height 32
click at [425, 406] on button "Next" at bounding box center [393, 405] width 131 height 32
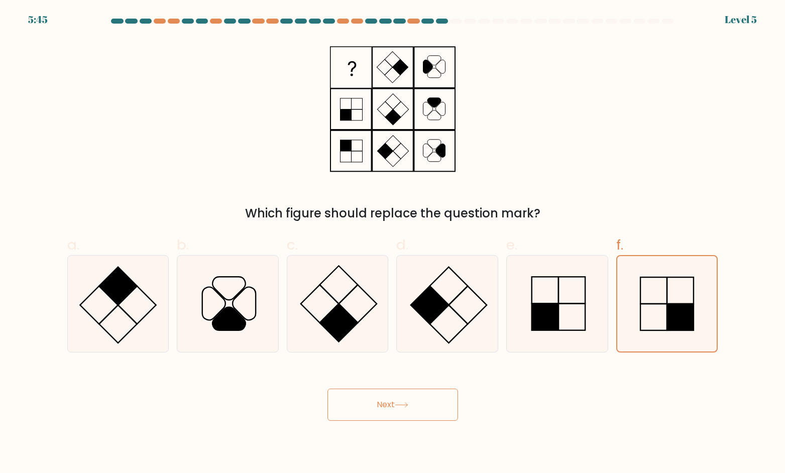
click at [421, 402] on button "Next" at bounding box center [393, 405] width 131 height 32
click at [412, 403] on button "Next" at bounding box center [393, 405] width 131 height 32
click at [412, 402] on button "Next" at bounding box center [393, 405] width 131 height 32
click at [413, 400] on button "Next" at bounding box center [393, 405] width 131 height 32
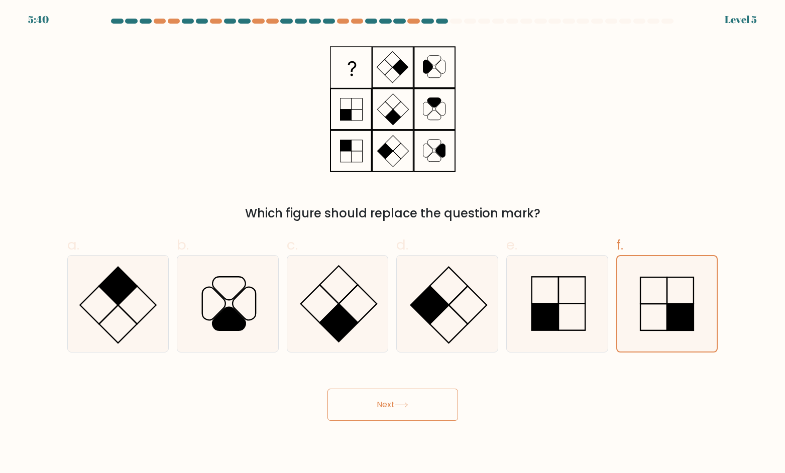
click at [401, 400] on button "Next" at bounding box center [393, 405] width 131 height 32
click at [443, 397] on button "Next" at bounding box center [393, 405] width 131 height 32
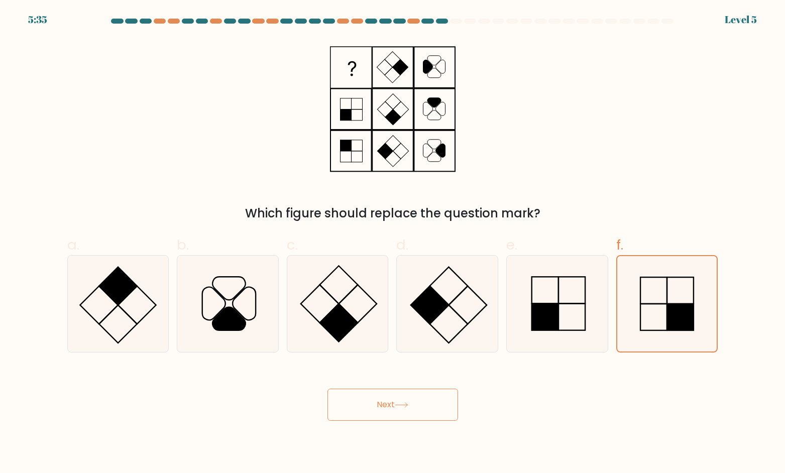
click at [443, 397] on button "Next" at bounding box center [393, 405] width 131 height 32
click at [446, 393] on button "Next" at bounding box center [393, 405] width 131 height 32
click at [446, 389] on button "Next" at bounding box center [393, 405] width 131 height 32
click at [465, 439] on body "5:33 Level 5" at bounding box center [392, 236] width 785 height 473
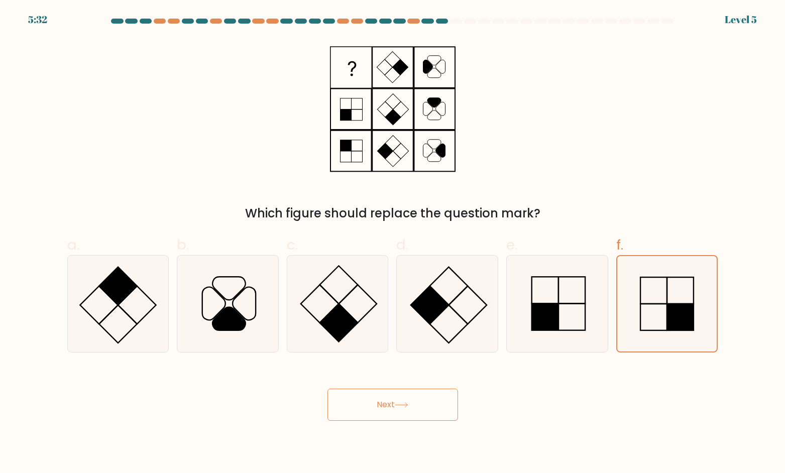
click at [462, 404] on div "Next" at bounding box center [392, 393] width 663 height 56
click at [454, 409] on button "Next" at bounding box center [393, 405] width 131 height 32
click at [421, 387] on div "Next" at bounding box center [392, 393] width 663 height 56
click at [426, 400] on button "Next" at bounding box center [393, 405] width 131 height 32
click at [646, 362] on form at bounding box center [392, 220] width 785 height 403
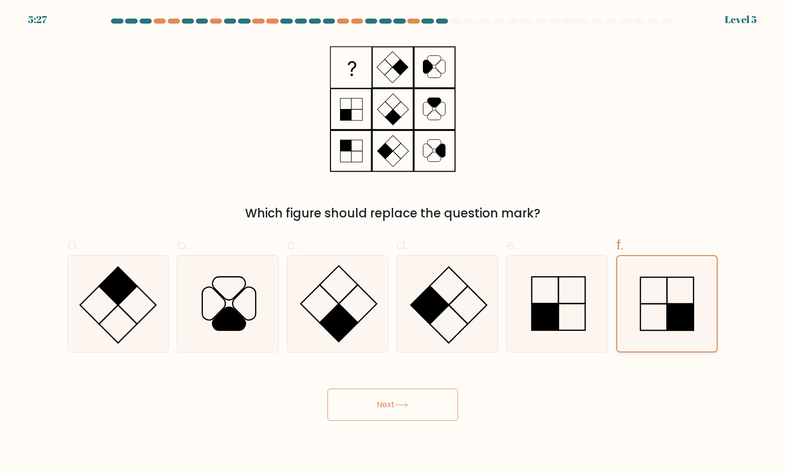
click at [688, 274] on icon at bounding box center [667, 303] width 95 height 95
click at [393, 243] on input "f." at bounding box center [393, 240] width 1 height 7
click at [415, 370] on div "Next" at bounding box center [392, 393] width 663 height 56
click at [417, 400] on button "Next" at bounding box center [393, 405] width 131 height 32
click at [420, 410] on button "Next" at bounding box center [393, 405] width 131 height 32
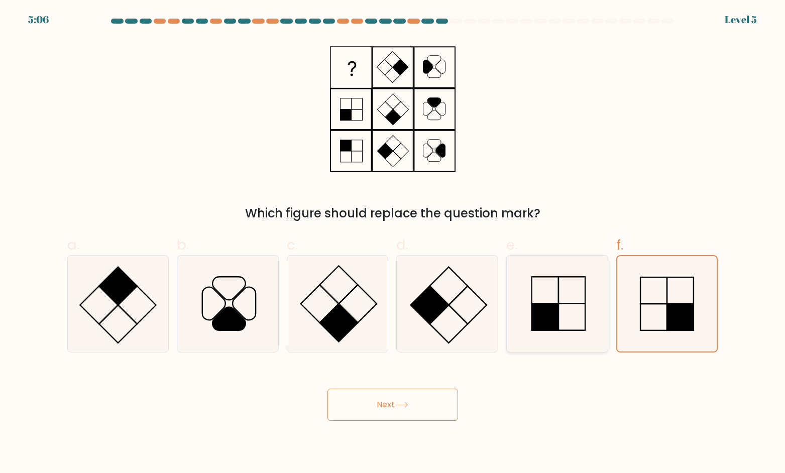
click at [606, 333] on div at bounding box center [558, 303] width 102 height 97
click at [393, 243] on input "e." at bounding box center [393, 240] width 1 height 7
radio input "true"
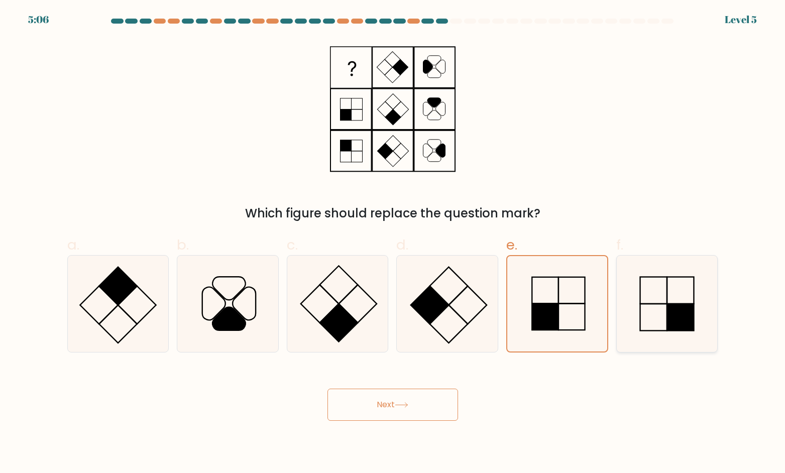
click at [648, 331] on rect at bounding box center [654, 317] width 27 height 27
click at [393, 243] on input "f." at bounding box center [393, 240] width 1 height 7
radio input "true"
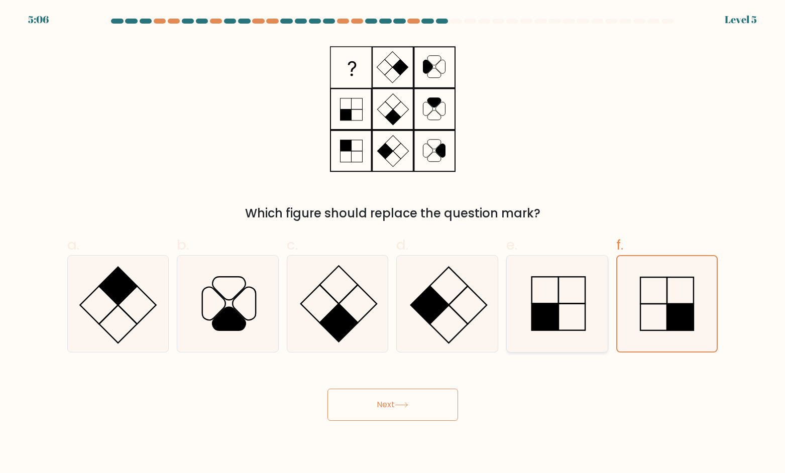
click at [581, 328] on icon at bounding box center [558, 304] width 96 height 96
click at [393, 243] on input "e." at bounding box center [393, 240] width 1 height 7
radio input "true"
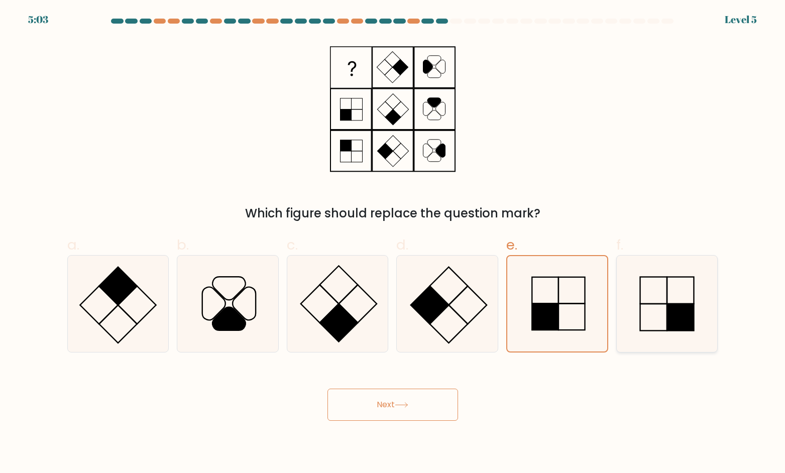
click at [644, 274] on icon at bounding box center [667, 304] width 96 height 96
click at [393, 243] on input "f." at bounding box center [393, 240] width 1 height 7
radio input "true"
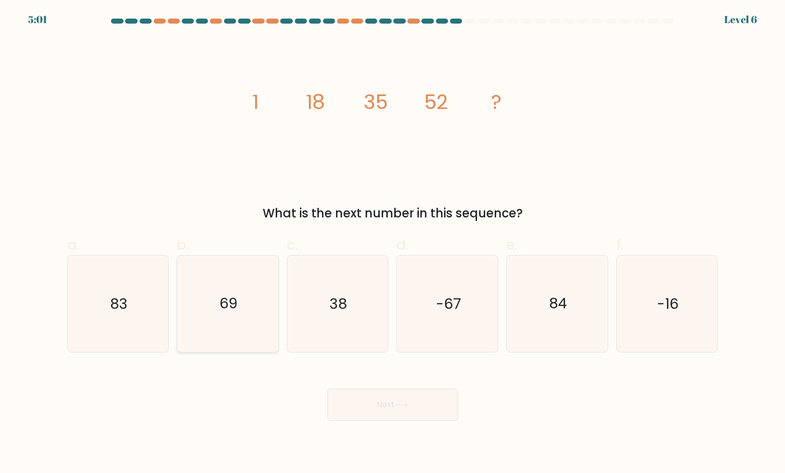
click at [212, 306] on icon "69" at bounding box center [228, 304] width 96 height 96
click at [393, 243] on input "b. 69" at bounding box center [393, 240] width 1 height 7
radio input "true"
click at [410, 411] on button "Next" at bounding box center [393, 405] width 131 height 32
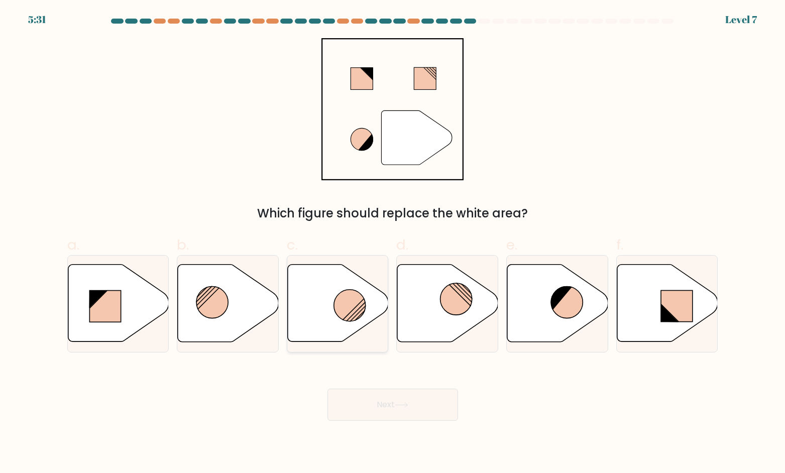
click at [364, 306] on circle at bounding box center [350, 306] width 32 height 32
click at [393, 243] on input "c." at bounding box center [393, 240] width 1 height 7
radio input "true"
click at [409, 408] on icon at bounding box center [402, 406] width 14 height 6
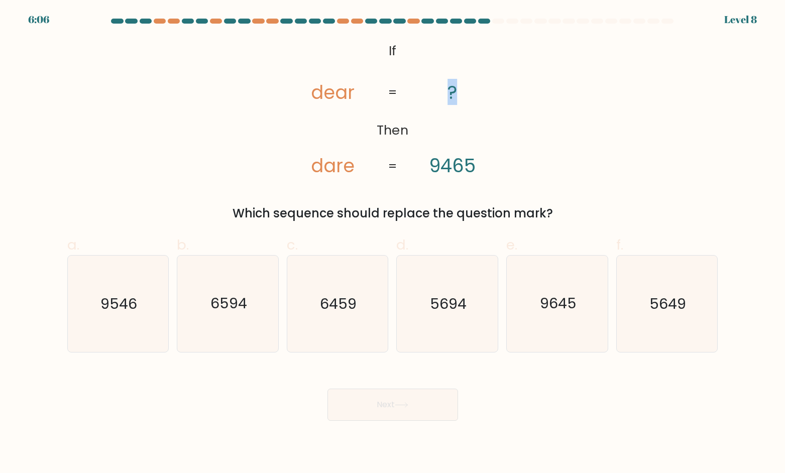
drag, startPoint x: 452, startPoint y: 88, endPoint x: 459, endPoint y: 91, distance: 7.7
click at [459, 91] on icon "@import url('https://fonts.googleapis.com/css?family=Abril+Fatface:400,100,100i…" at bounding box center [392, 109] width 231 height 142
click at [468, 91] on icon "@import url('https://fonts.googleapis.com/css?family=Abril+Fatface:400,100,100i…" at bounding box center [392, 109] width 231 height 142
click at [445, 77] on icon "@import url('https://fonts.googleapis.com/css?family=Abril+Fatface:400,100,100i…" at bounding box center [392, 109] width 231 height 142
drag, startPoint x: 449, startPoint y: 85, endPoint x: 461, endPoint y: 92, distance: 14.0
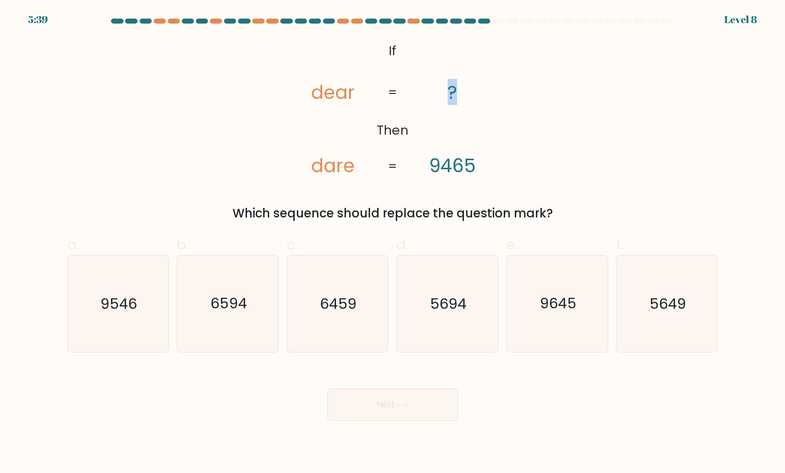
click at [461, 92] on icon "@import url('https://fonts.googleapis.com/css?family=Abril+Fatface:400,100,100i…" at bounding box center [392, 109] width 231 height 142
click at [461, 91] on icon "@import url('https://fonts.googleapis.com/css?family=Abril+Fatface:400,100,100i…" at bounding box center [392, 109] width 231 height 142
click at [457, 91] on tspan "?" at bounding box center [453, 92] width 10 height 26
drag, startPoint x: 457, startPoint y: 91, endPoint x: 447, endPoint y: 87, distance: 10.6
click at [447, 87] on icon "@import url('https://fonts.googleapis.com/css?family=Abril+Fatface:400,100,100i…" at bounding box center [392, 109] width 231 height 142
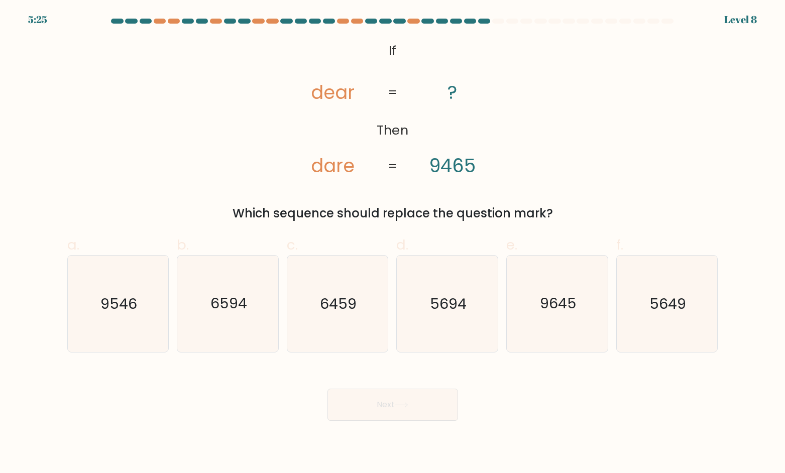
click at [530, 121] on div "@import url('https://fonts.googleapis.com/css?family=Abril+Fatface:400,100,100i…" at bounding box center [392, 130] width 663 height 184
click at [151, 298] on icon "9546" at bounding box center [118, 304] width 96 height 96
click at [393, 243] on input "a. 9546" at bounding box center [393, 240] width 1 height 7
radio input "true"
click at [443, 418] on button "Next" at bounding box center [393, 405] width 131 height 32
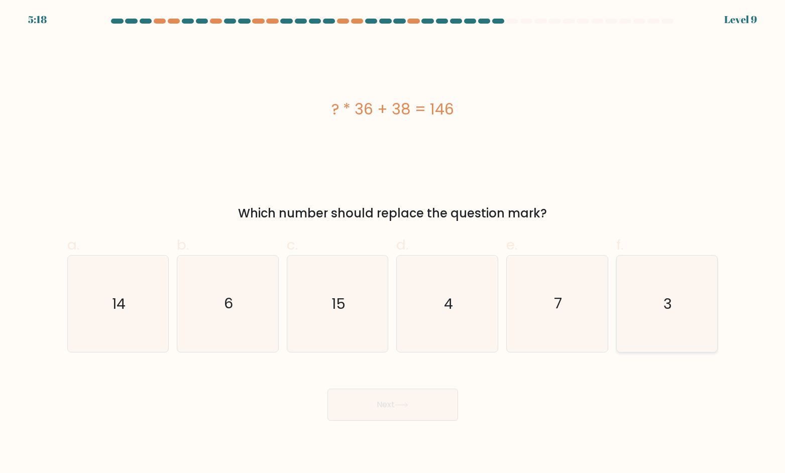
click at [690, 295] on icon "3" at bounding box center [667, 304] width 96 height 96
click at [393, 243] on input "f. 3" at bounding box center [393, 240] width 1 height 7
radio input "true"
click at [356, 391] on button "Next" at bounding box center [393, 405] width 131 height 32
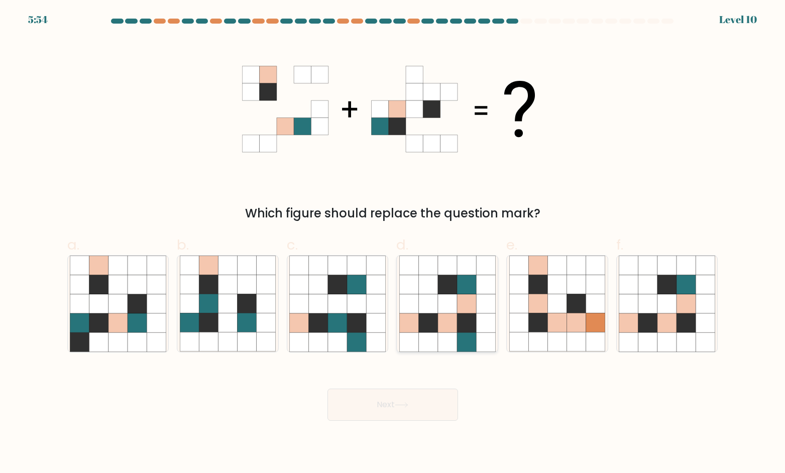
click at [429, 315] on icon at bounding box center [428, 323] width 19 height 19
click at [393, 243] on input "d." at bounding box center [393, 240] width 1 height 7
radio input "true"
click at [381, 398] on button "Next" at bounding box center [393, 405] width 131 height 32
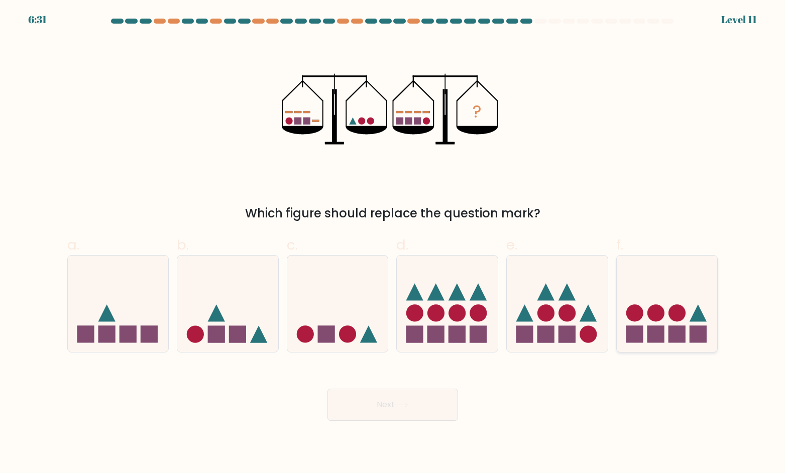
click at [690, 302] on icon at bounding box center [667, 303] width 101 height 83
click at [393, 243] on input "f." at bounding box center [393, 240] width 1 height 7
radio input "true"
click at [433, 418] on button "Next" at bounding box center [393, 405] width 131 height 32
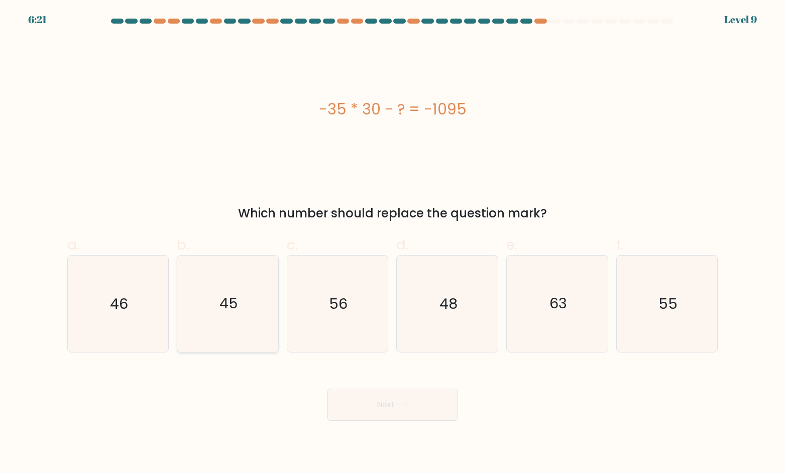
click at [254, 298] on icon "45" at bounding box center [228, 304] width 96 height 96
click at [393, 243] on input "b. 45" at bounding box center [393, 240] width 1 height 7
radio input "true"
click at [398, 403] on icon at bounding box center [402, 406] width 14 height 6
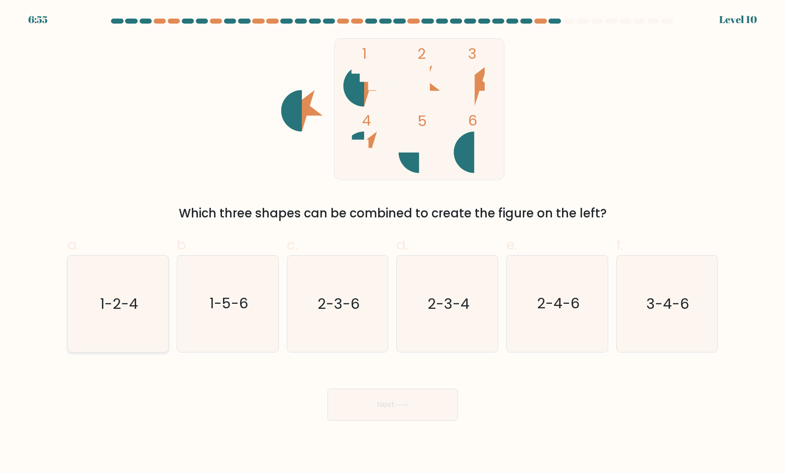
click at [105, 328] on icon "1-2-4" at bounding box center [118, 304] width 96 height 96
click at [393, 243] on input "a. 1-2-4" at bounding box center [393, 240] width 1 height 7
radio input "true"
click at [408, 405] on icon at bounding box center [402, 405] width 12 height 5
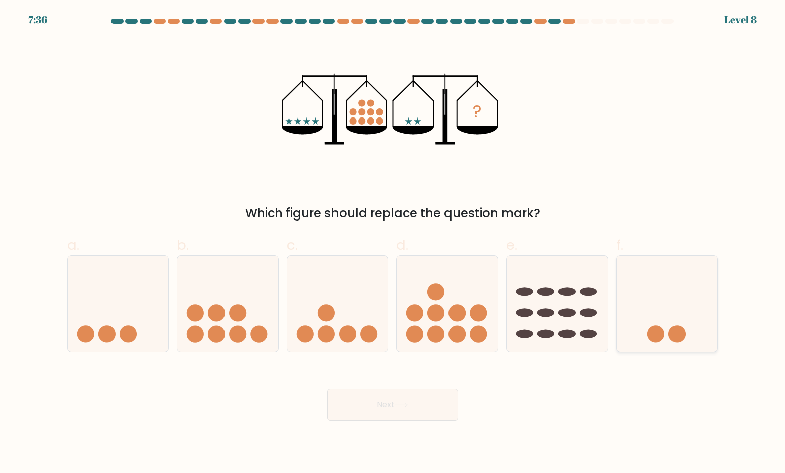
click at [675, 326] on circle at bounding box center [677, 334] width 17 height 17
click at [393, 243] on input "f." at bounding box center [393, 240] width 1 height 7
radio input "true"
click at [398, 410] on button "Next" at bounding box center [393, 405] width 131 height 32
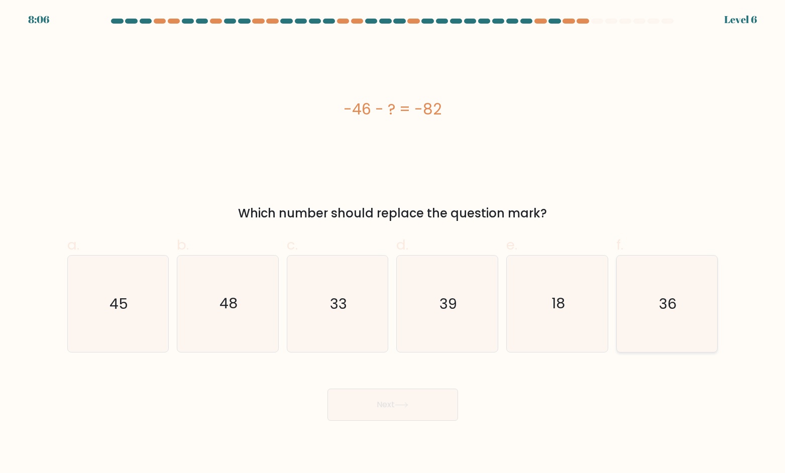
click at [623, 300] on icon "36" at bounding box center [667, 304] width 96 height 96
click at [393, 243] on input "f. 36" at bounding box center [393, 240] width 1 height 7
radio input "true"
click at [389, 412] on button "Next" at bounding box center [393, 405] width 131 height 32
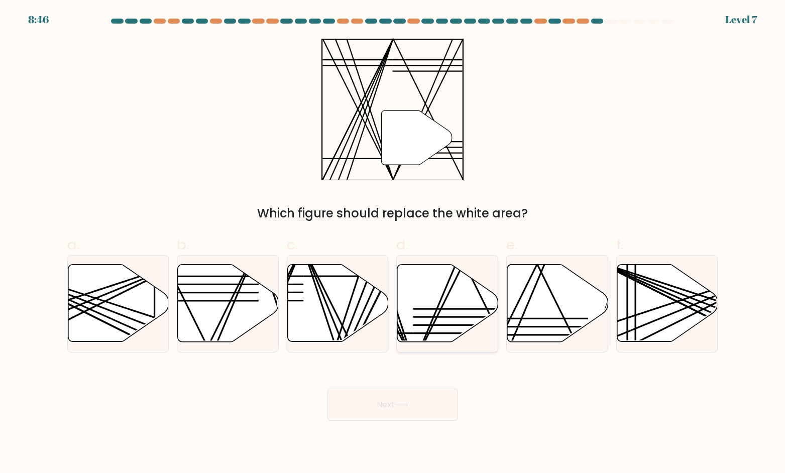
click at [413, 334] on line at bounding box center [364, 334] width 100 height 0
click at [393, 243] on input "d." at bounding box center [393, 240] width 1 height 7
radio input "true"
click at [433, 408] on button "Next" at bounding box center [393, 405] width 131 height 32
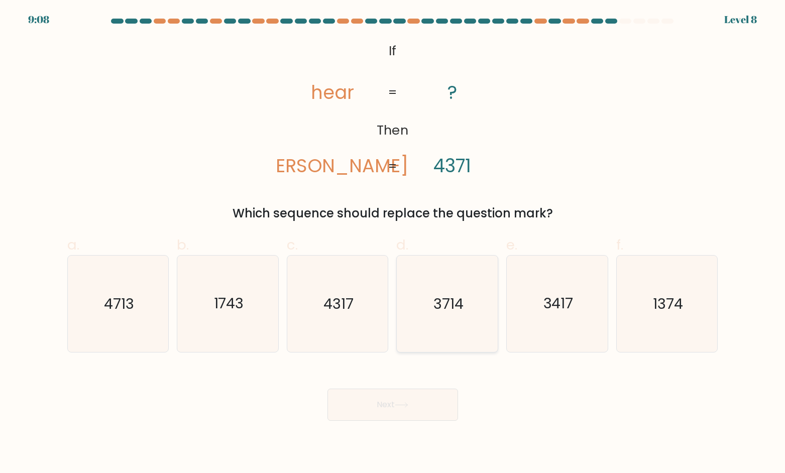
click at [464, 309] on icon "3714" at bounding box center [448, 304] width 96 height 96
click at [393, 243] on input "d. 3714" at bounding box center [393, 240] width 1 height 7
radio input "true"
click at [407, 407] on icon at bounding box center [402, 406] width 14 height 6
click at [376, 390] on button "Next" at bounding box center [393, 405] width 131 height 32
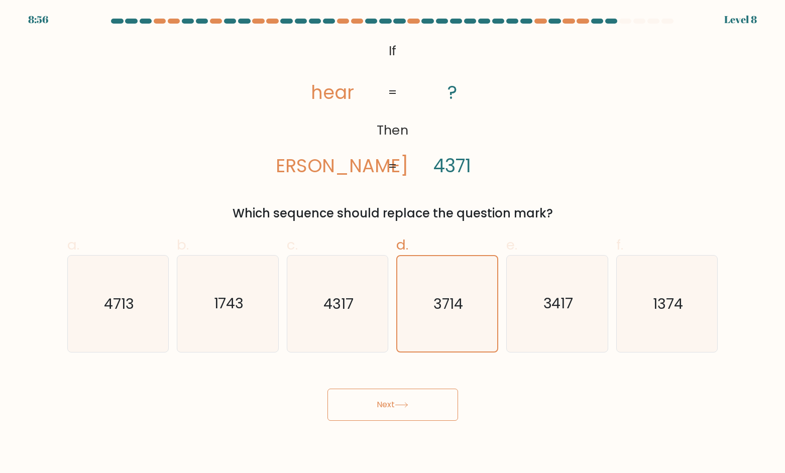
click at [443, 402] on button "Next" at bounding box center [393, 405] width 131 height 32
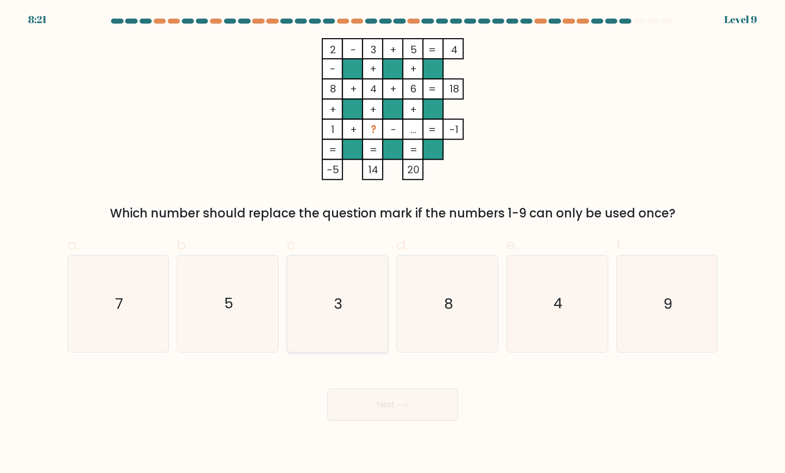
click at [301, 285] on icon "3" at bounding box center [337, 304] width 96 height 96
click at [393, 243] on input "c. 3" at bounding box center [393, 240] width 1 height 7
radio input "true"
click at [445, 412] on button "Next" at bounding box center [393, 405] width 131 height 32
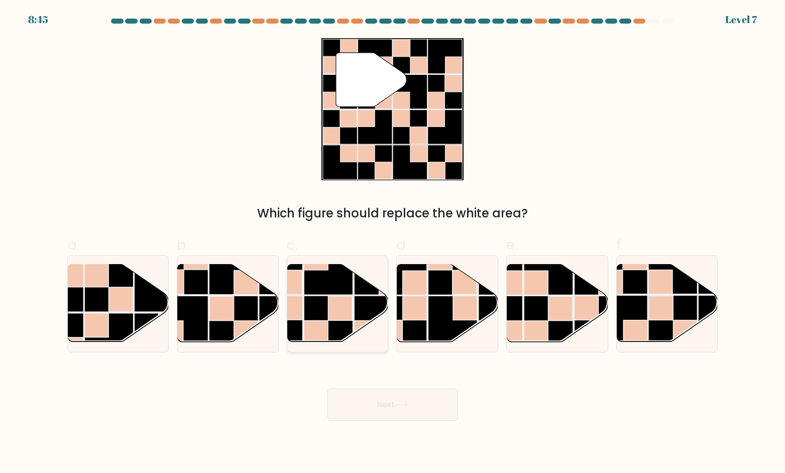
click at [322, 316] on rect at bounding box center [328, 320] width 49 height 49
click at [393, 243] on input "c." at bounding box center [393, 240] width 1 height 7
radio input "true"
click at [377, 409] on button "Next" at bounding box center [393, 405] width 131 height 32
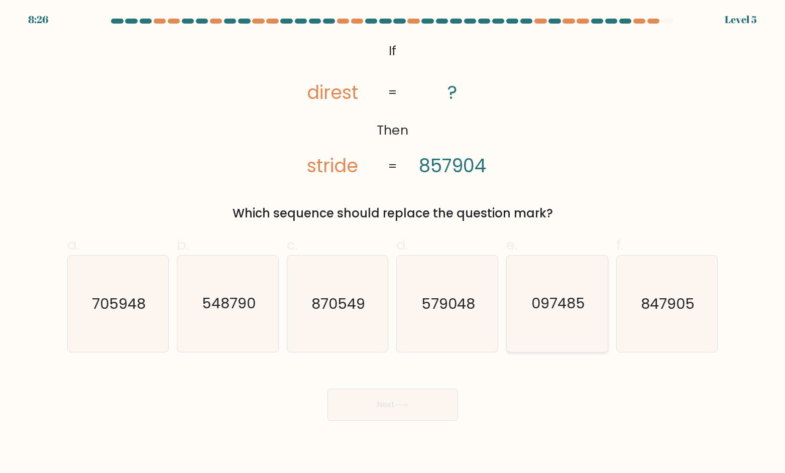
click at [571, 351] on icon "097485" at bounding box center [558, 304] width 96 height 96
click at [393, 243] on input "e. 097485" at bounding box center [393, 240] width 1 height 7
radio input "true"
click at [409, 393] on button "Next" at bounding box center [393, 405] width 131 height 32
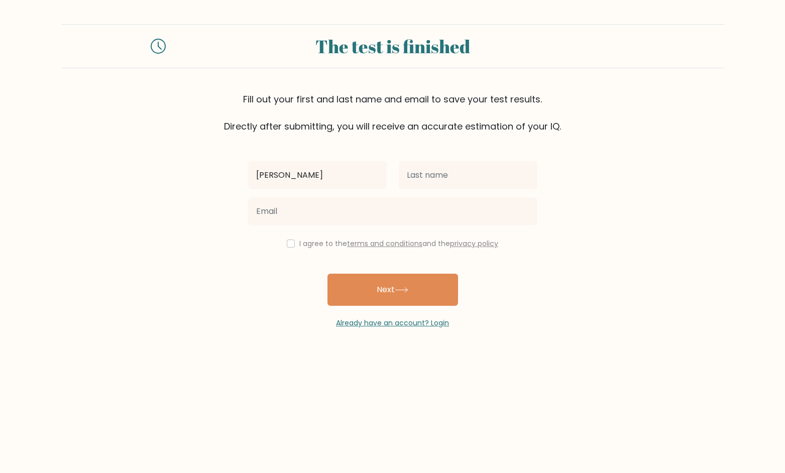
type input "[PERSON_NAME]"
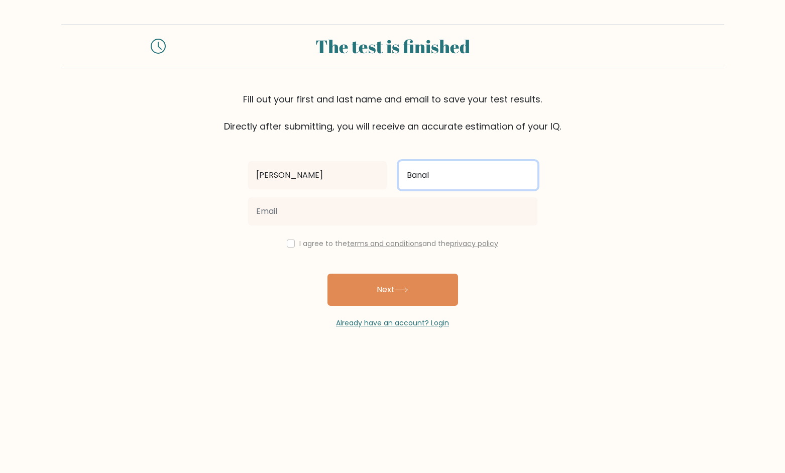
type input "Banal"
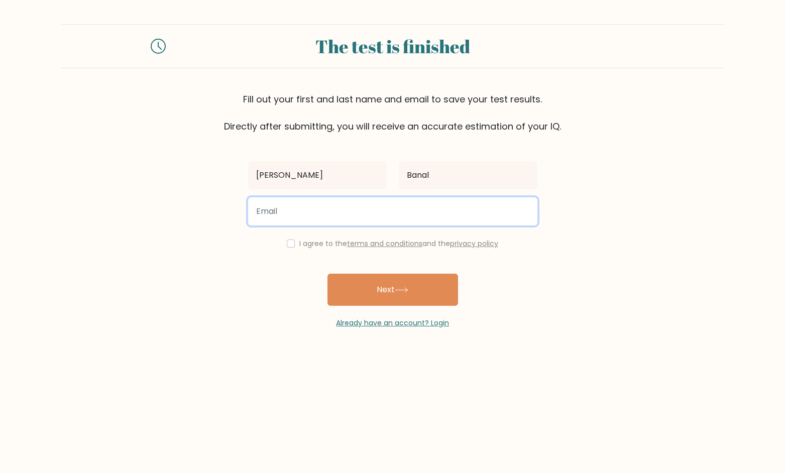
drag, startPoint x: 412, startPoint y: 210, endPoint x: 412, endPoint y: 221, distance: 10.6
click at [412, 210] on input "email" at bounding box center [392, 212] width 289 height 28
type input "[EMAIL_ADDRESS][DOMAIN_NAME]"
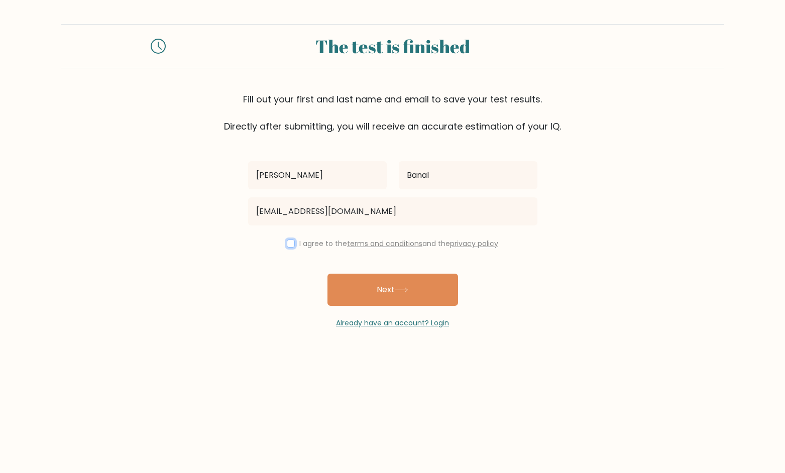
click at [287, 240] on input "checkbox" at bounding box center [291, 244] width 8 height 8
checkbox input "true"
click at [330, 284] on button "Next" at bounding box center [393, 290] width 131 height 32
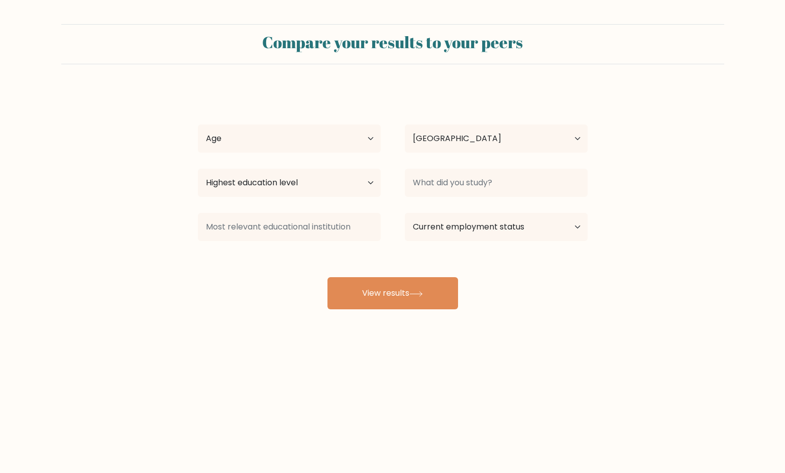
select select "QA"
click at [306, 152] on select "Age Under [DEMOGRAPHIC_DATA] [DEMOGRAPHIC_DATA] [DEMOGRAPHIC_DATA] [DEMOGRAPHIC…" at bounding box center [289, 139] width 183 height 28
select select "25_34"
click at [198, 125] on select "Age Under [DEMOGRAPHIC_DATA] [DEMOGRAPHIC_DATA] [DEMOGRAPHIC_DATA] [DEMOGRAPHIC…" at bounding box center [289, 139] width 183 height 28
click at [354, 181] on select "Highest education level No schooling Primary Lower Secondary Upper Secondary Oc…" at bounding box center [289, 183] width 183 height 28
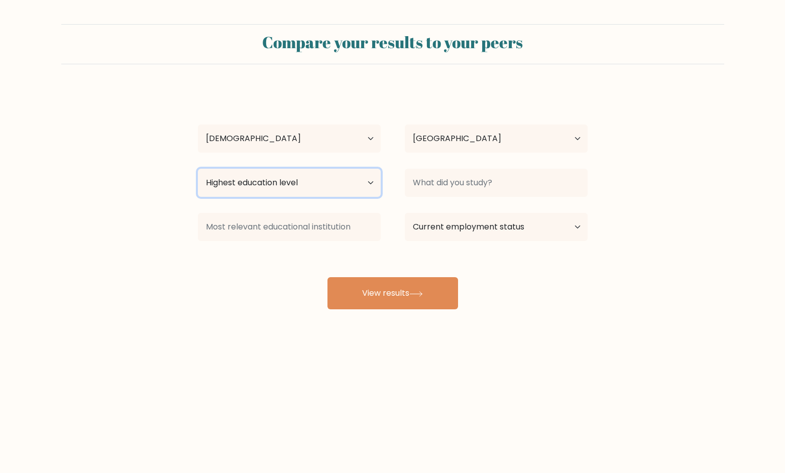
select select "bachelors_degree"
click at [198, 169] on select "Highest education level No schooling Primary Lower Secondary Upper Secondary Oc…" at bounding box center [289, 183] width 183 height 28
click at [549, 161] on div "[PERSON_NAME] Age Under [DEMOGRAPHIC_DATA] [DEMOGRAPHIC_DATA] [DEMOGRAPHIC_DATA…" at bounding box center [393, 198] width 402 height 221
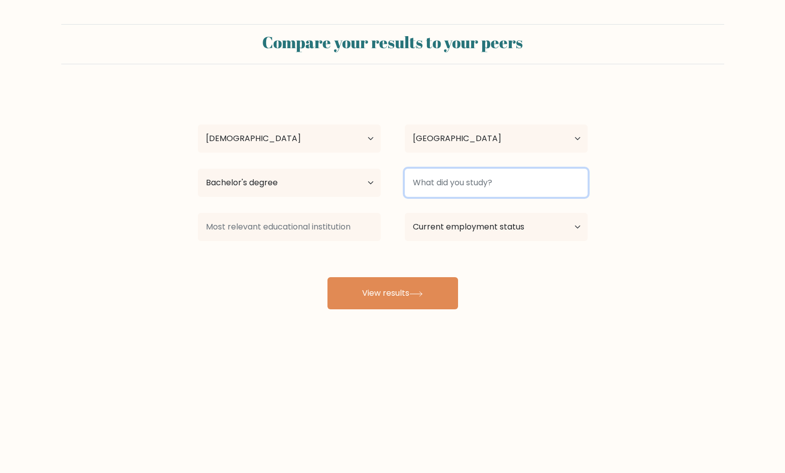
click at [542, 180] on input at bounding box center [496, 183] width 183 height 28
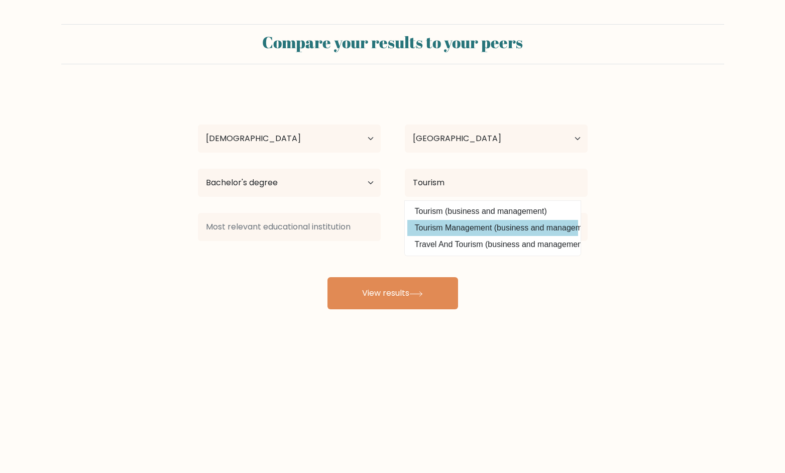
click at [538, 231] on option "Tourism Management (business and management)" at bounding box center [493, 228] width 171 height 16
type input "Tourism Management"
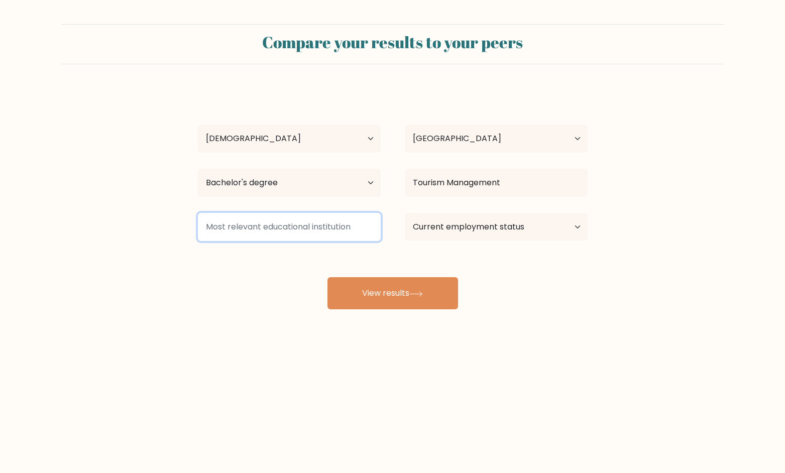
click at [269, 225] on input at bounding box center [289, 227] width 183 height 28
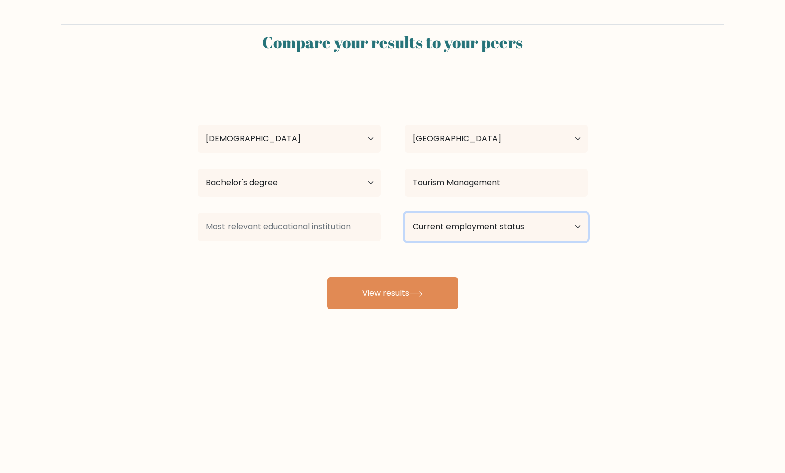
click at [419, 234] on select "Current employment status Employed Student Retired Other / prefer not to answer" at bounding box center [496, 227] width 183 height 28
select select "employed"
click at [405, 213] on select "Current employment status Employed Student Retired Other / prefer not to answer" at bounding box center [496, 227] width 183 height 28
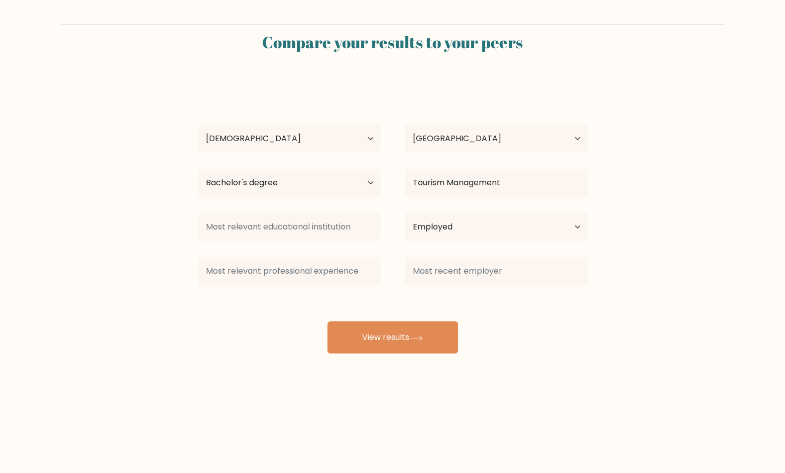
click at [459, 275] on input at bounding box center [496, 271] width 183 height 28
click at [436, 332] on button "View results" at bounding box center [393, 338] width 131 height 32
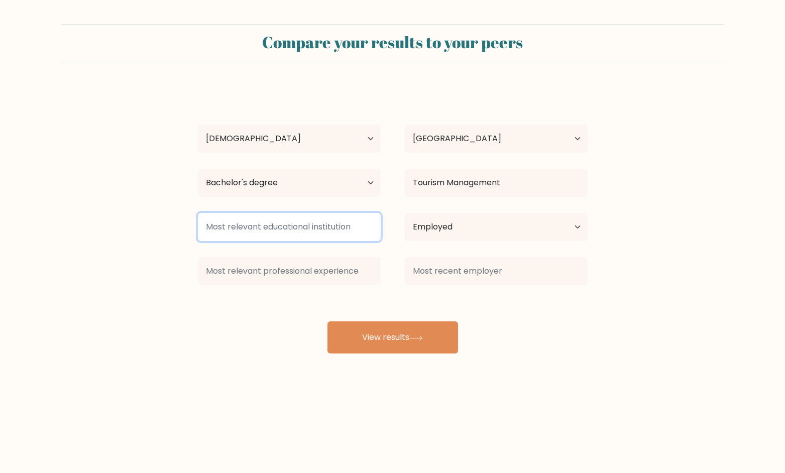
click at [333, 221] on input at bounding box center [289, 227] width 183 height 28
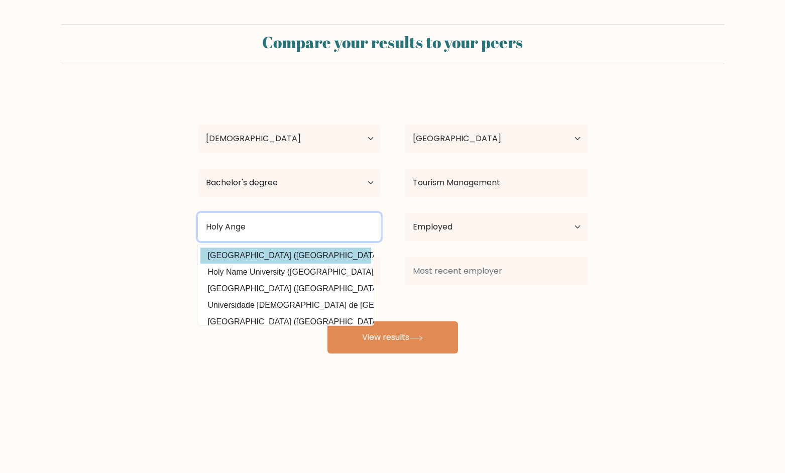
type input "Holy Ange"
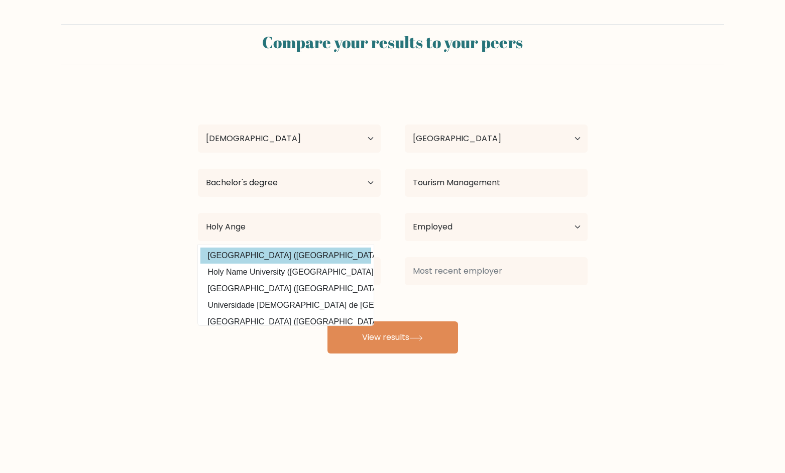
click at [266, 256] on div "Geraldene Rose Banal Age Under 18 years old 18-24 years old 25-34 years old 35-…" at bounding box center [393, 220] width 402 height 265
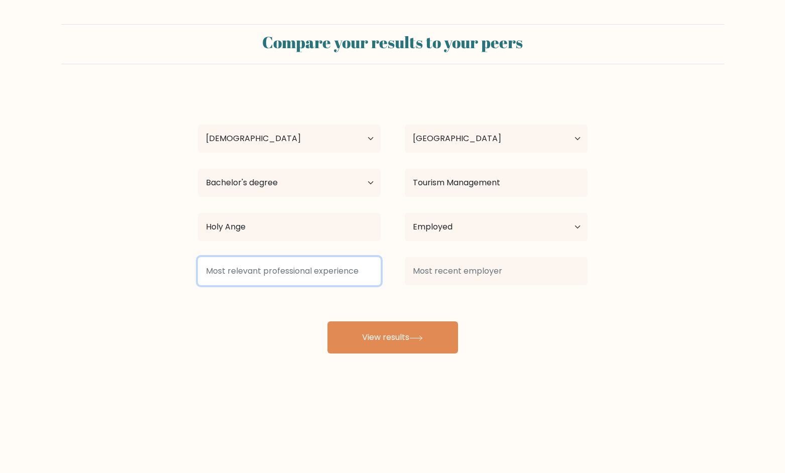
click at [317, 274] on input at bounding box center [289, 271] width 183 height 28
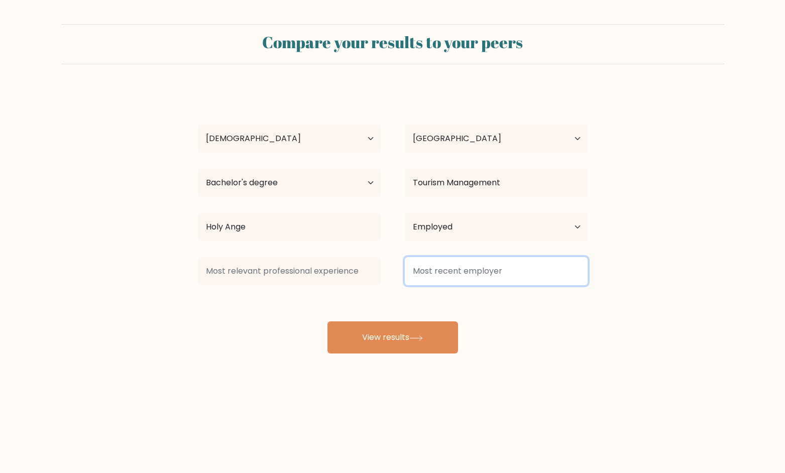
click at [438, 267] on input at bounding box center [496, 271] width 183 height 28
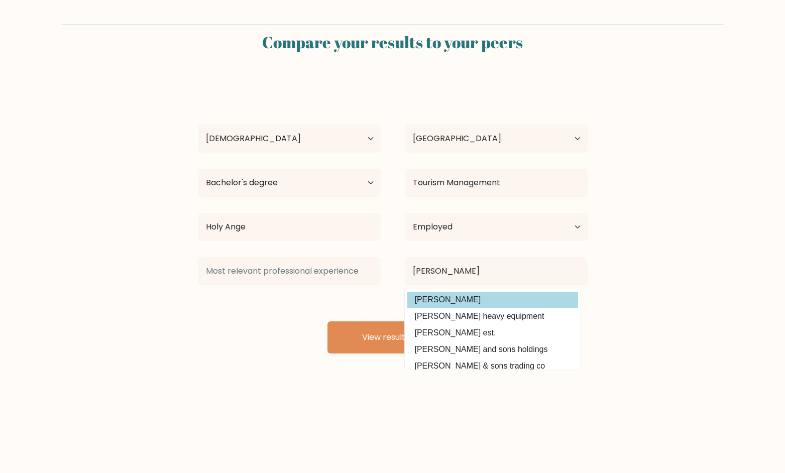
click at [458, 297] on option "nasser bin khaled" at bounding box center [493, 300] width 171 height 16
type input "nasser bin khaled"
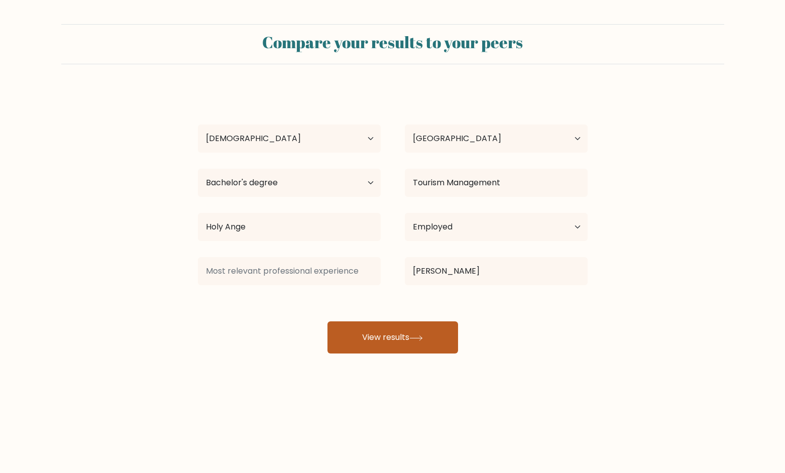
click at [436, 329] on button "View results" at bounding box center [393, 338] width 131 height 32
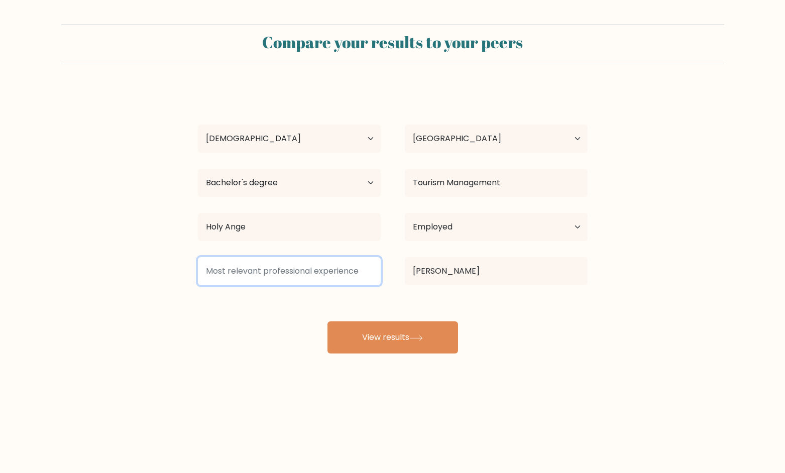
click at [286, 276] on input at bounding box center [289, 271] width 183 height 28
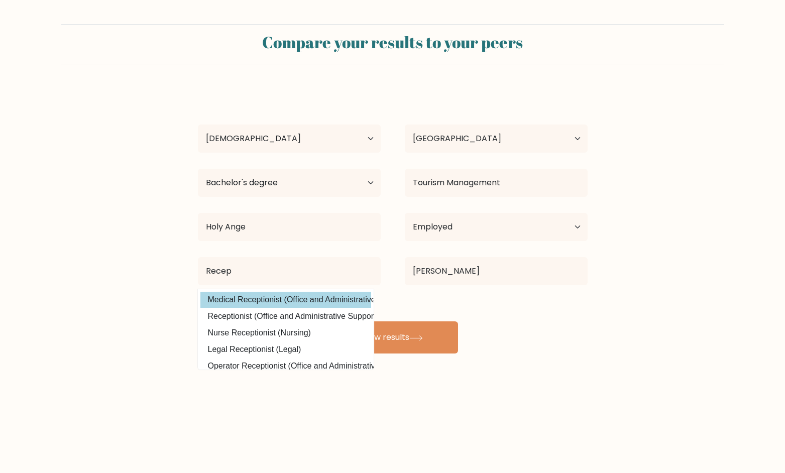
click at [304, 294] on option "Medical Receptionist (Office and Administrative Support)" at bounding box center [286, 300] width 171 height 16
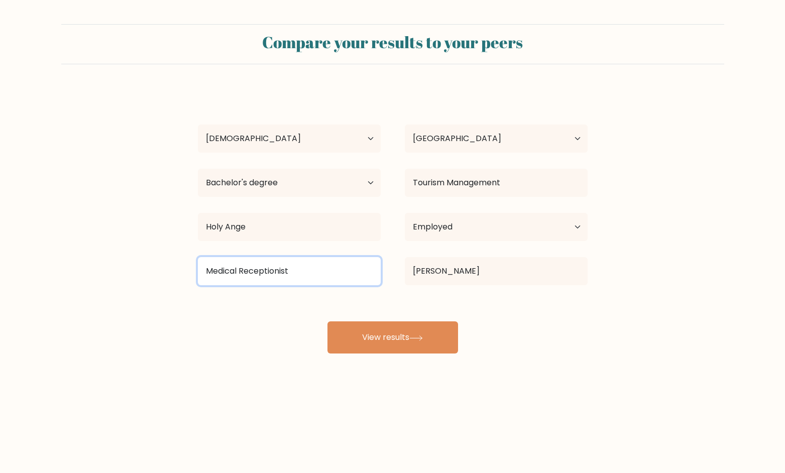
drag, startPoint x: 289, startPoint y: 270, endPoint x: 98, endPoint y: 261, distance: 190.7
click at [98, 261] on form "Compare your results to your peers Geraldene Rose Banal Age Under 18 years old …" at bounding box center [392, 189] width 785 height 330
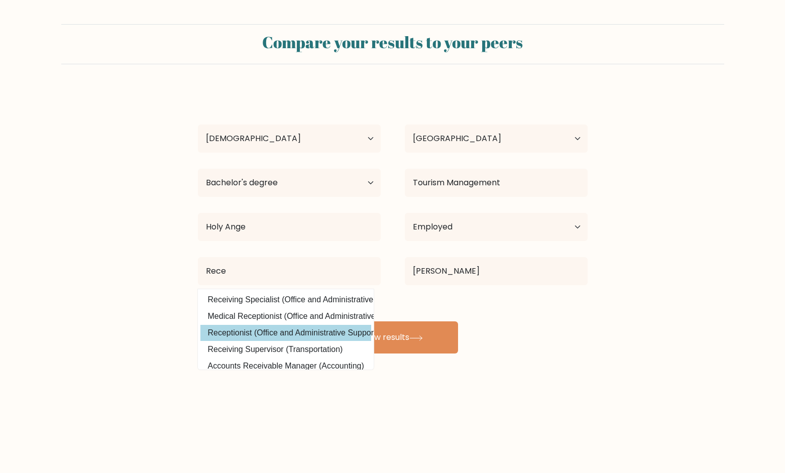
click at [279, 334] on div "Geraldene Rose Banal Age Under 18 years old 18-24 years old 25-34 years old 35-…" at bounding box center [393, 220] width 402 height 265
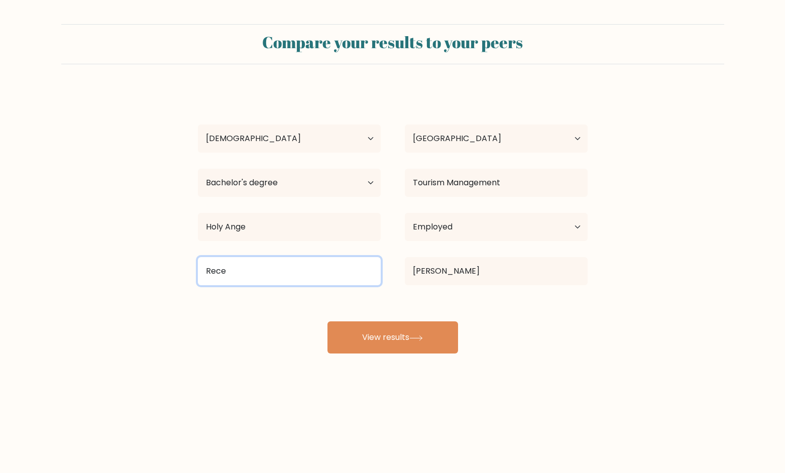
click at [286, 272] on input "Rece" at bounding box center [289, 271] width 183 height 28
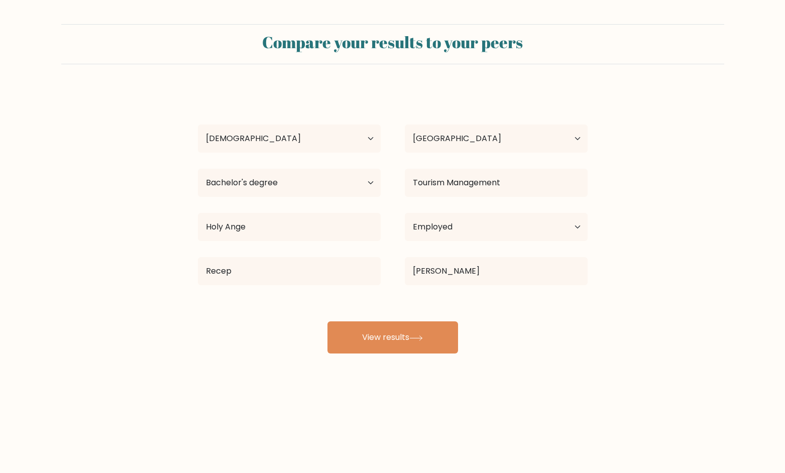
click at [234, 318] on div "Geraldene Rose Banal Age Under 18 years old 18-24 years old 25-34 years old 35-…" at bounding box center [393, 220] width 402 height 265
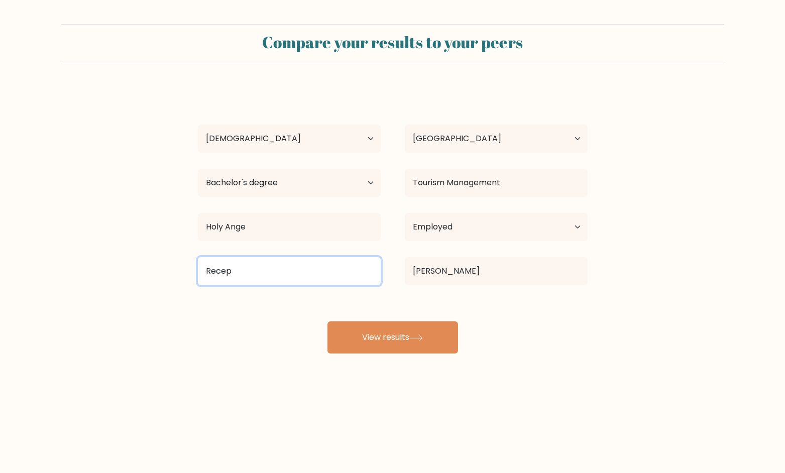
click at [250, 280] on input "Recep" at bounding box center [289, 271] width 183 height 28
click at [247, 278] on input "Recep" at bounding box center [289, 271] width 183 height 28
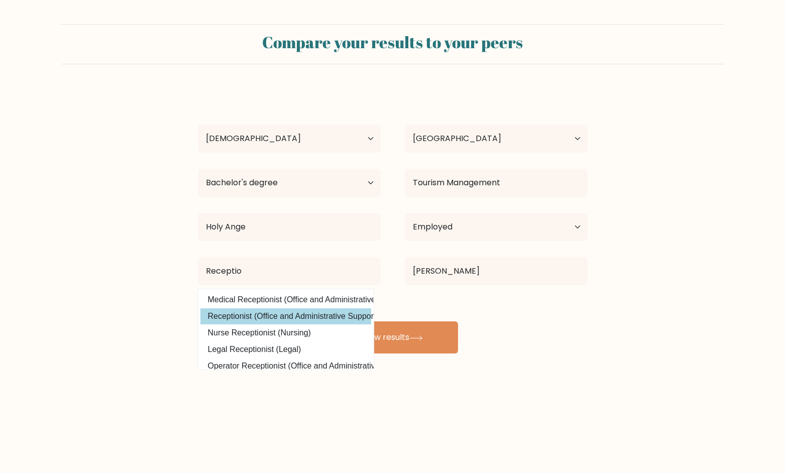
click at [253, 317] on option "Receptionist (Office and Administrative Support)" at bounding box center [286, 317] width 171 height 16
type input "Receptionist"
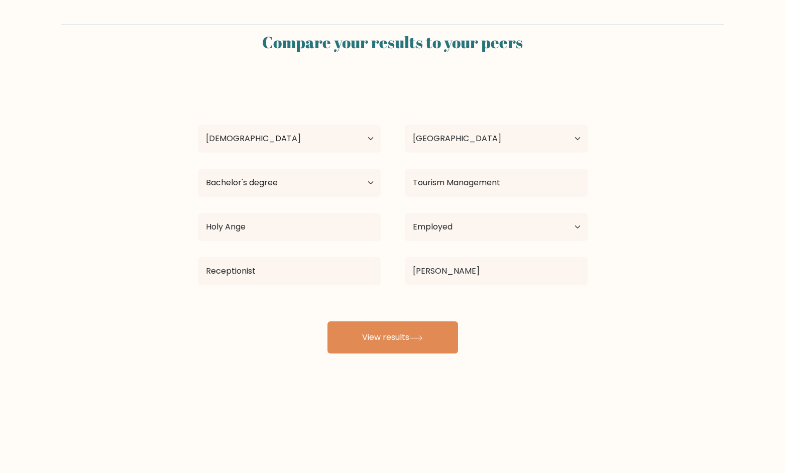
click at [253, 317] on div "Geraldene Rose Banal Age Under 18 years old 18-24 years old 25-34 years old 35-…" at bounding box center [393, 220] width 402 height 265
click at [401, 339] on button "View results" at bounding box center [393, 338] width 131 height 32
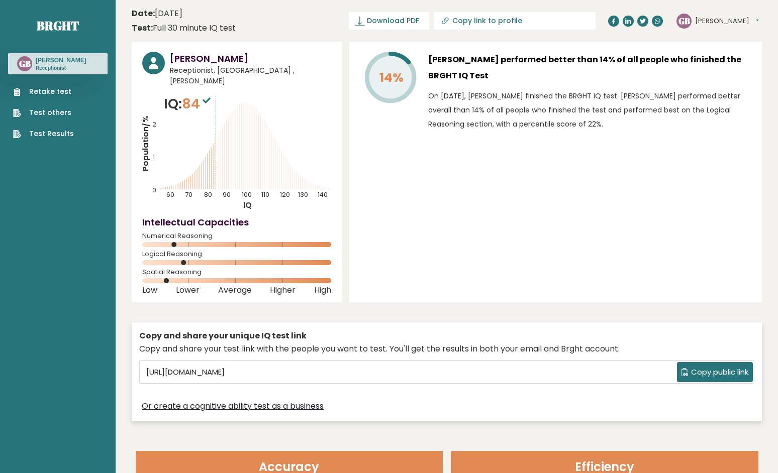
click at [373, 25] on header "Date: [DATE] Test: Full 30 minute IQ test Download PDF Downloading... Downloadi…" at bounding box center [447, 21] width 630 height 32
click at [703, 188] on div "14% [PERSON_NAME] performed better than 14% of all people who finished the BRGH…" at bounding box center [555, 172] width 413 height 261
